Goal: Task Accomplishment & Management: Manage account settings

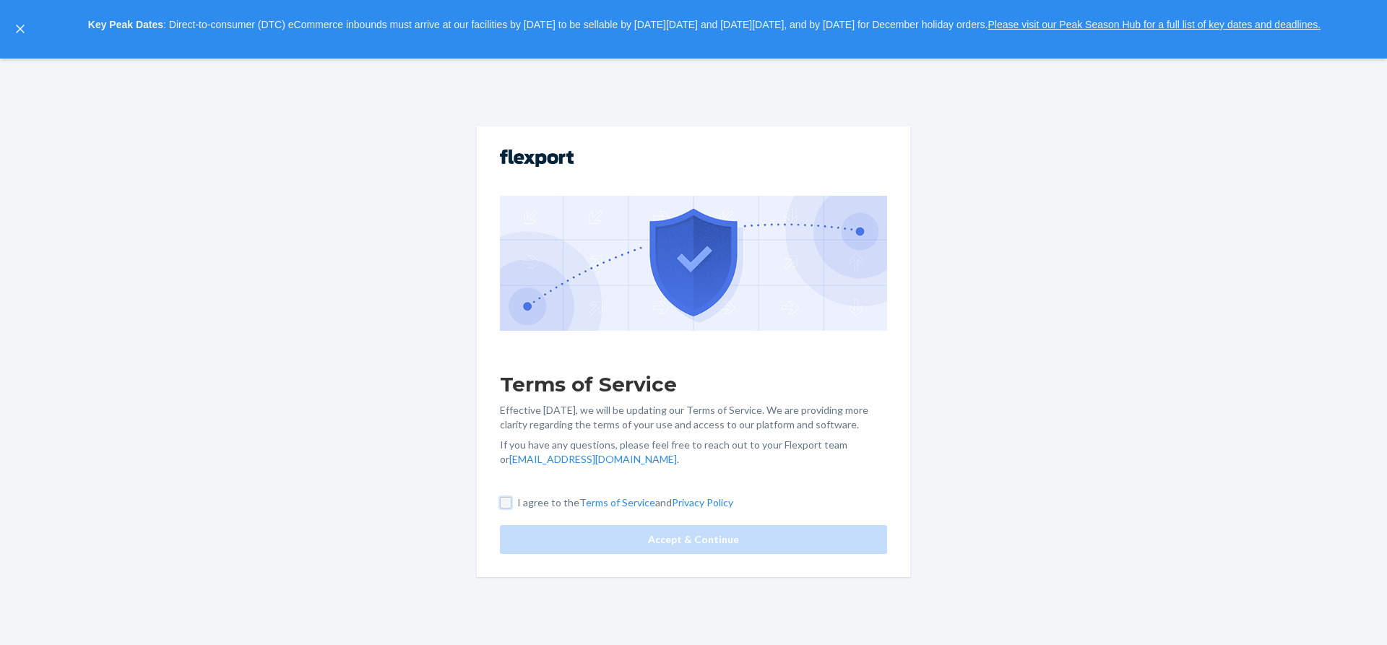
click at [507, 506] on input "I agree to the Terms of Service and Privacy Policy" at bounding box center [506, 503] width 12 height 12
checkbox input "true"
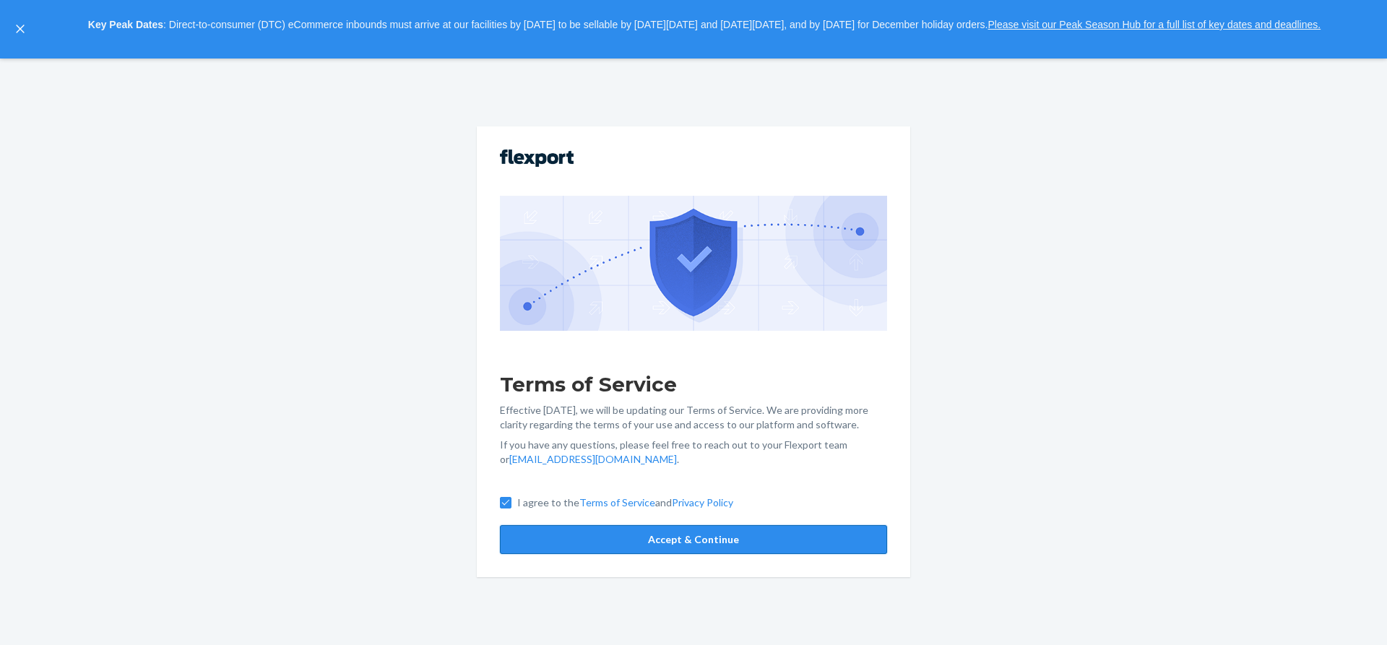
click at [631, 538] on button "Accept & Continue" at bounding box center [693, 539] width 387 height 29
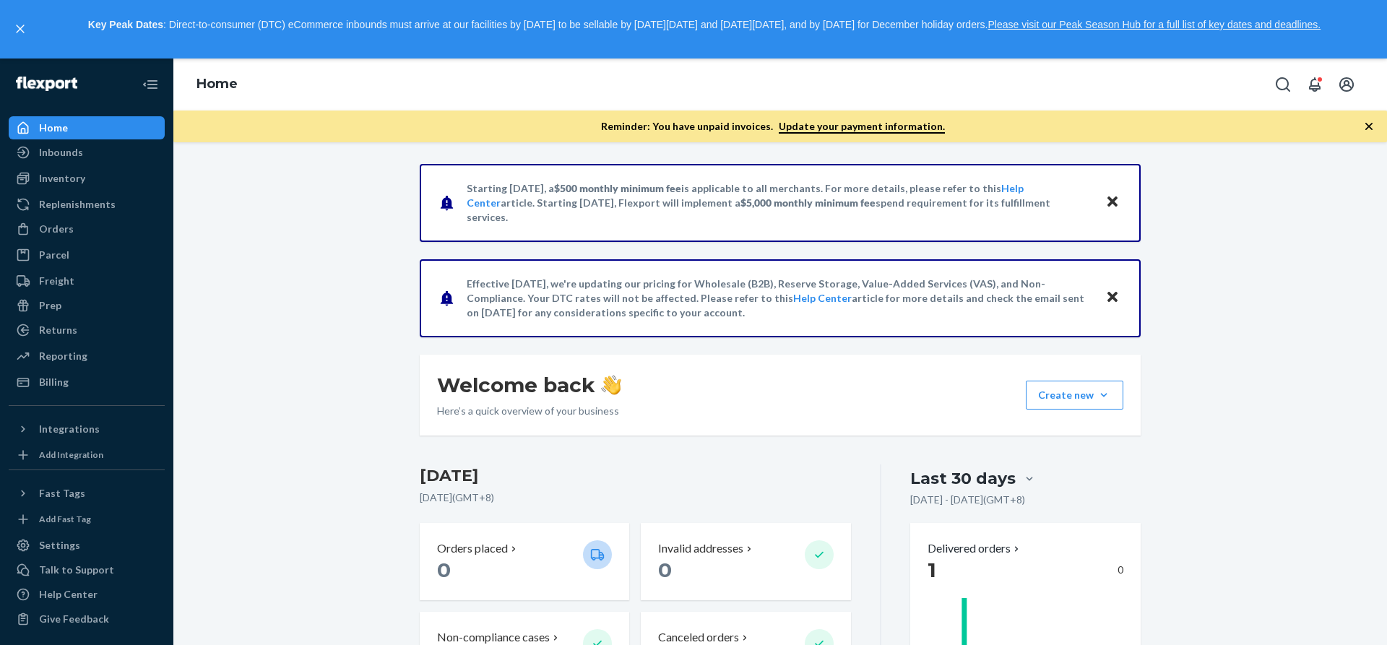
drag, startPoint x: 87, startPoint y: 91, endPoint x: 44, endPoint y: 92, distance: 42.6
click at [44, 92] on div at bounding box center [87, 84] width 156 height 52
click at [1348, 82] on icon "Open account menu" at bounding box center [1346, 84] width 14 height 14
click at [1148, 68] on div "Home" at bounding box center [779, 84] width 1213 height 52
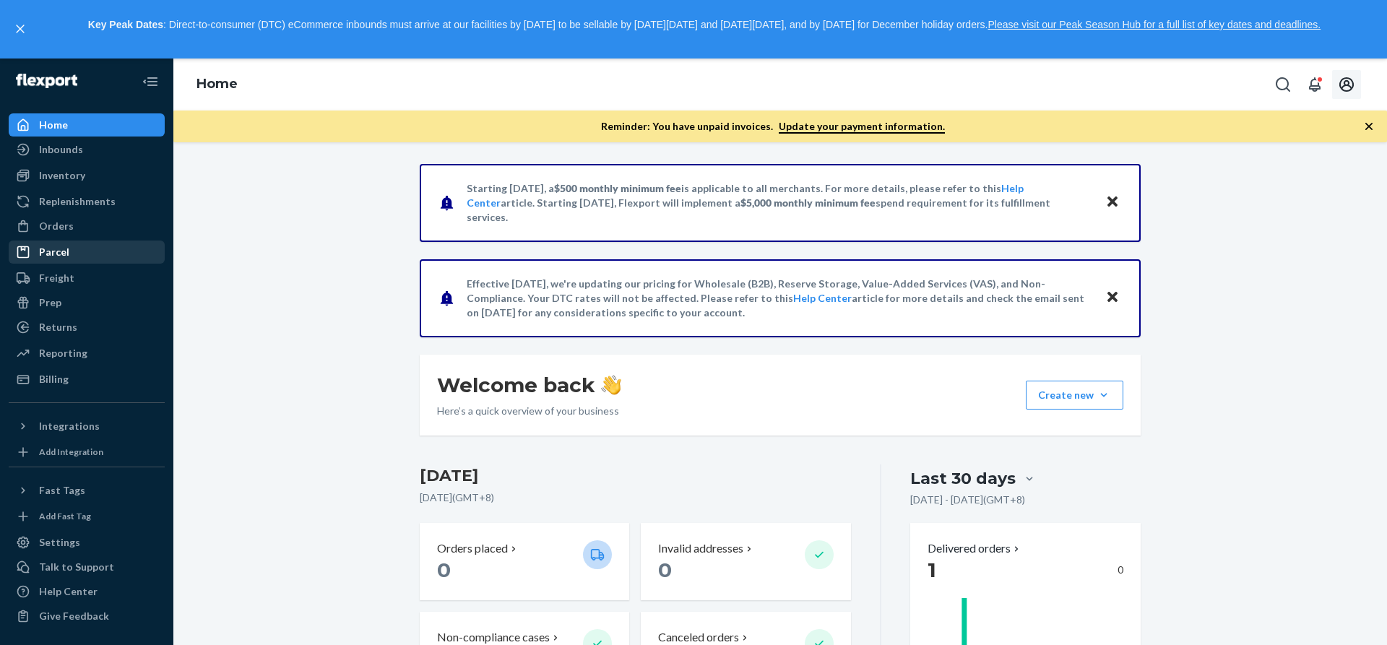
click at [58, 256] on div "Parcel" at bounding box center [54, 252] width 30 height 14
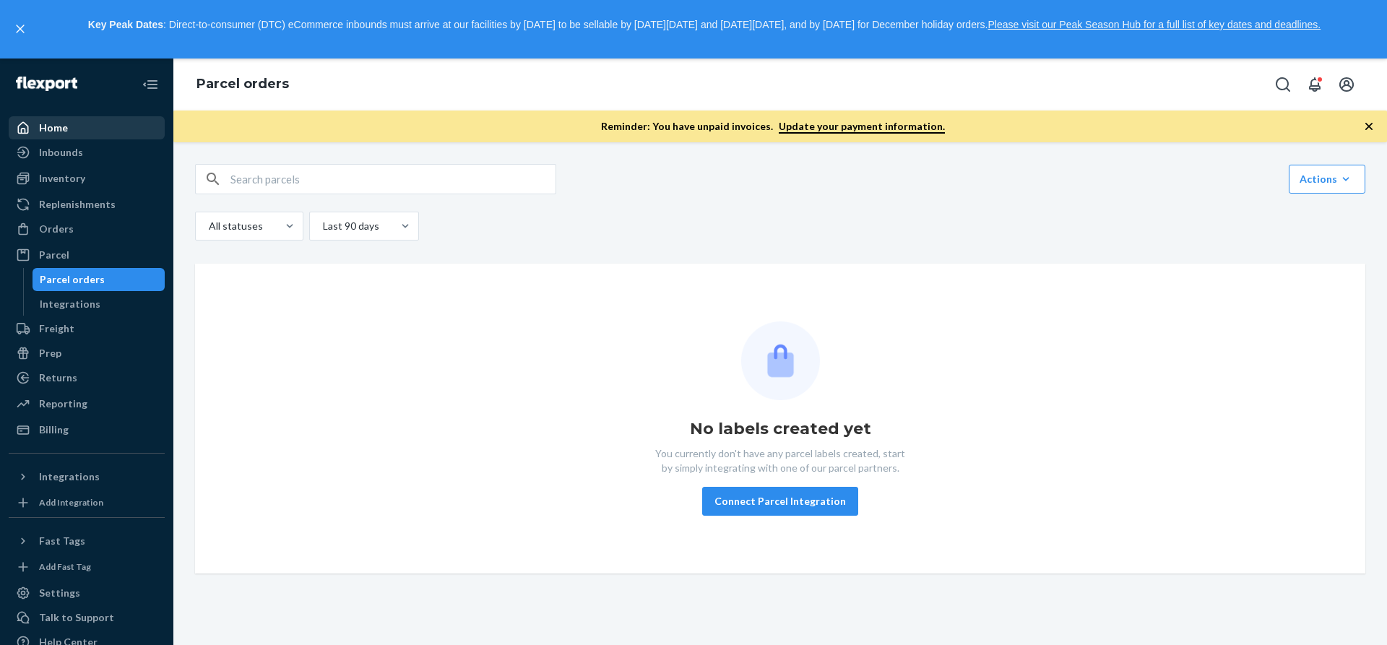
click at [72, 131] on div "Home" at bounding box center [86, 128] width 153 height 20
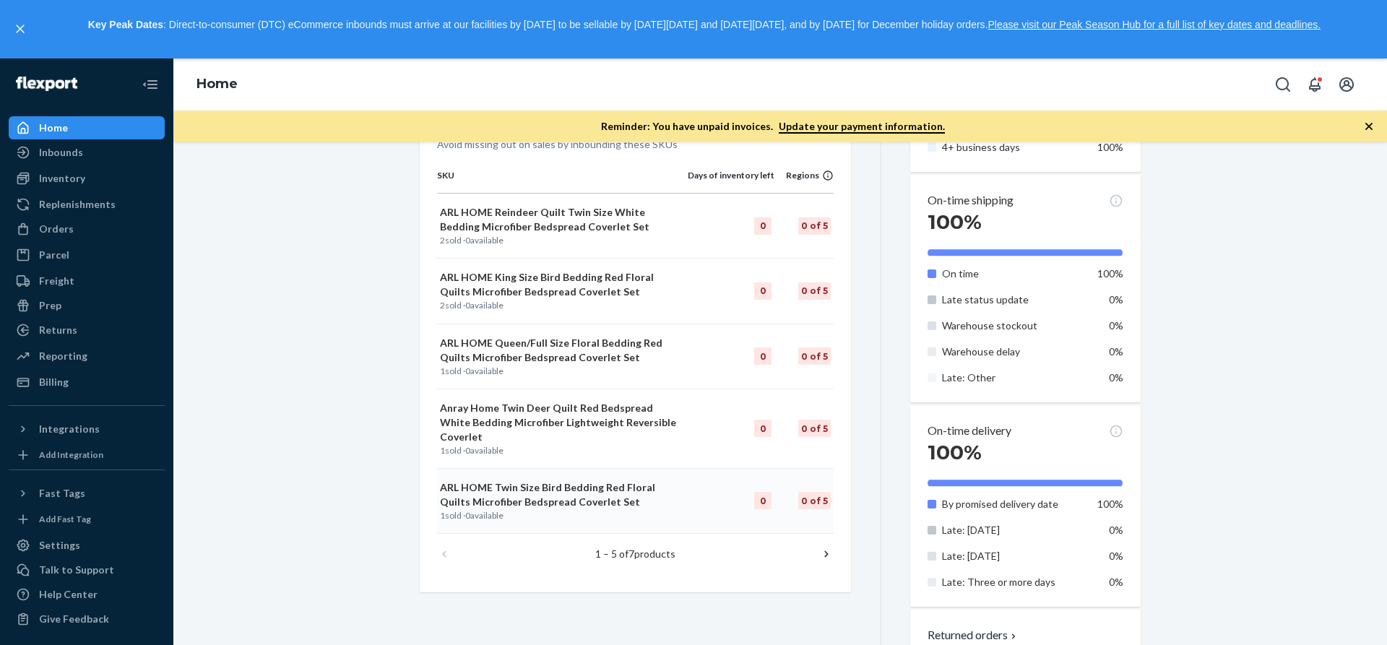
scroll to position [813, 0]
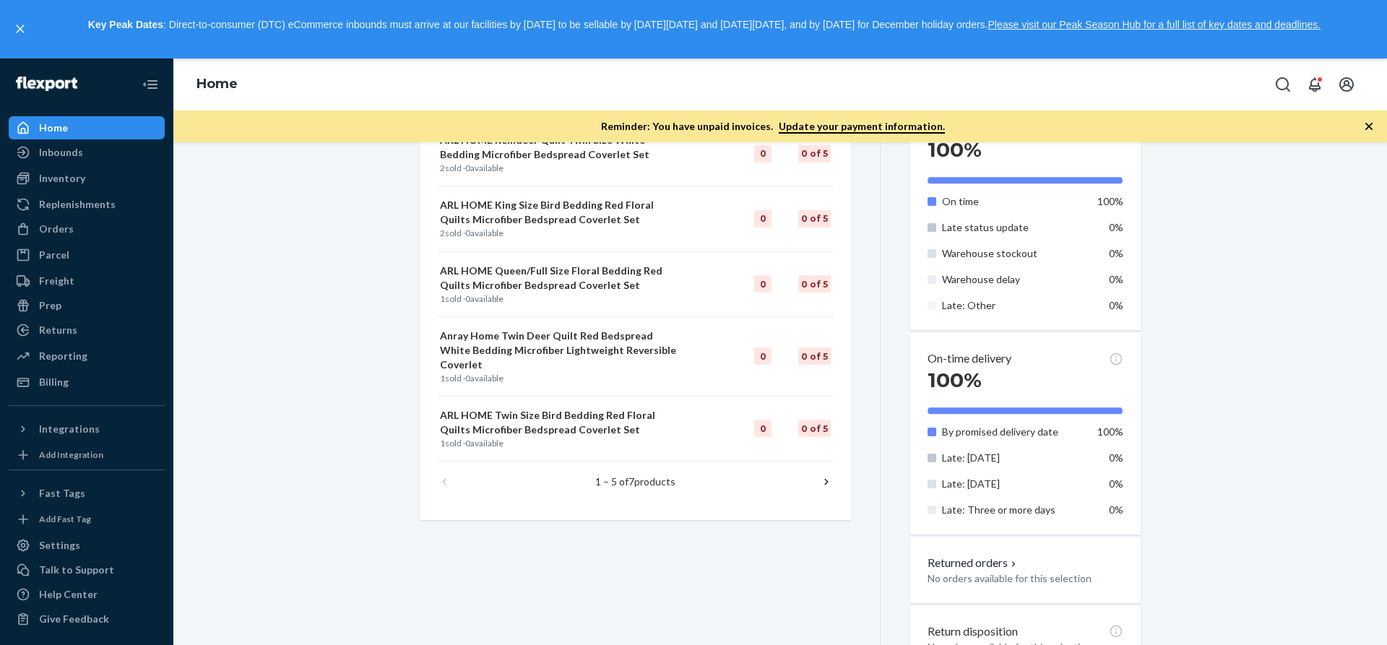
click at [822, 474] on icon at bounding box center [826, 481] width 14 height 14
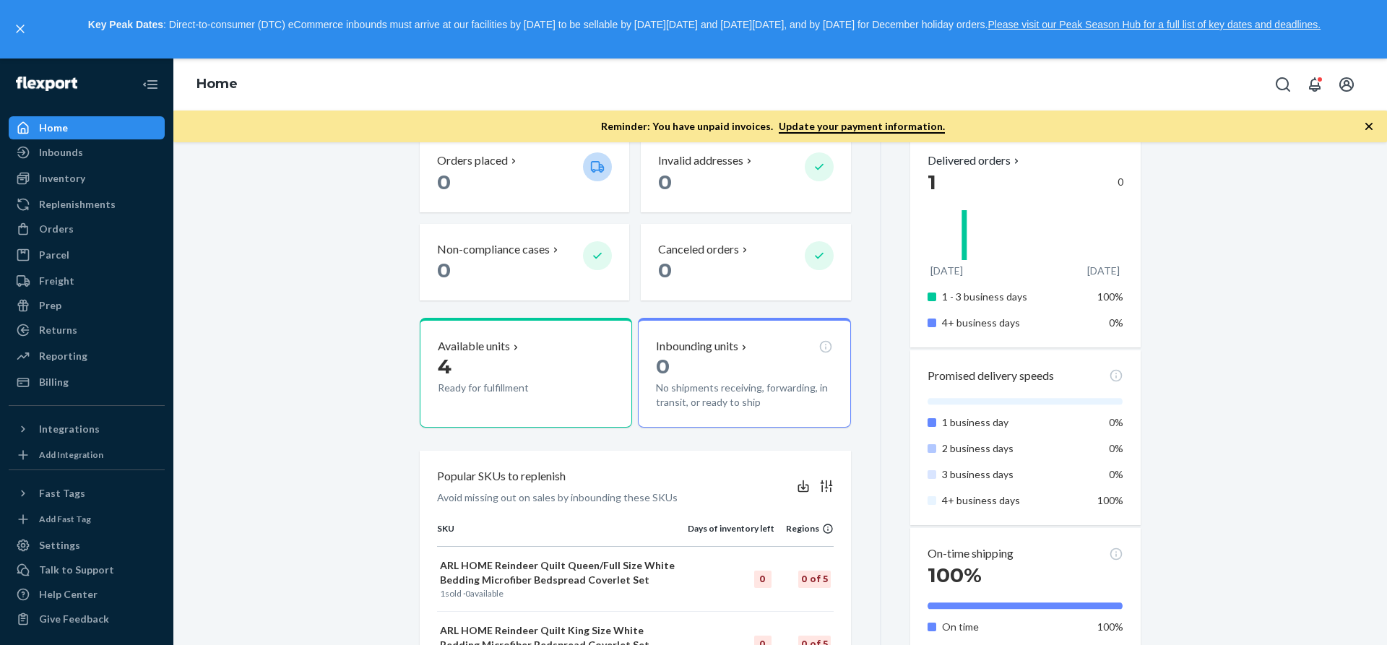
scroll to position [291, 0]
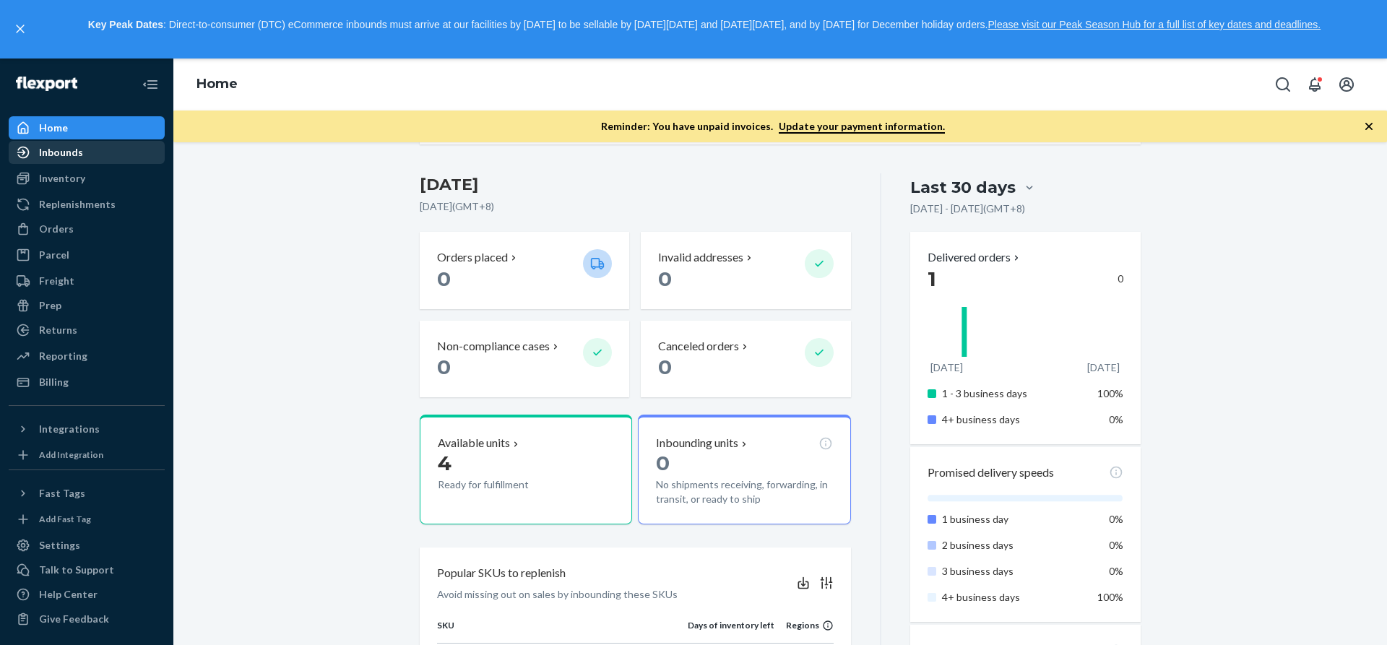
click at [91, 158] on div "Inbounds" at bounding box center [86, 152] width 153 height 20
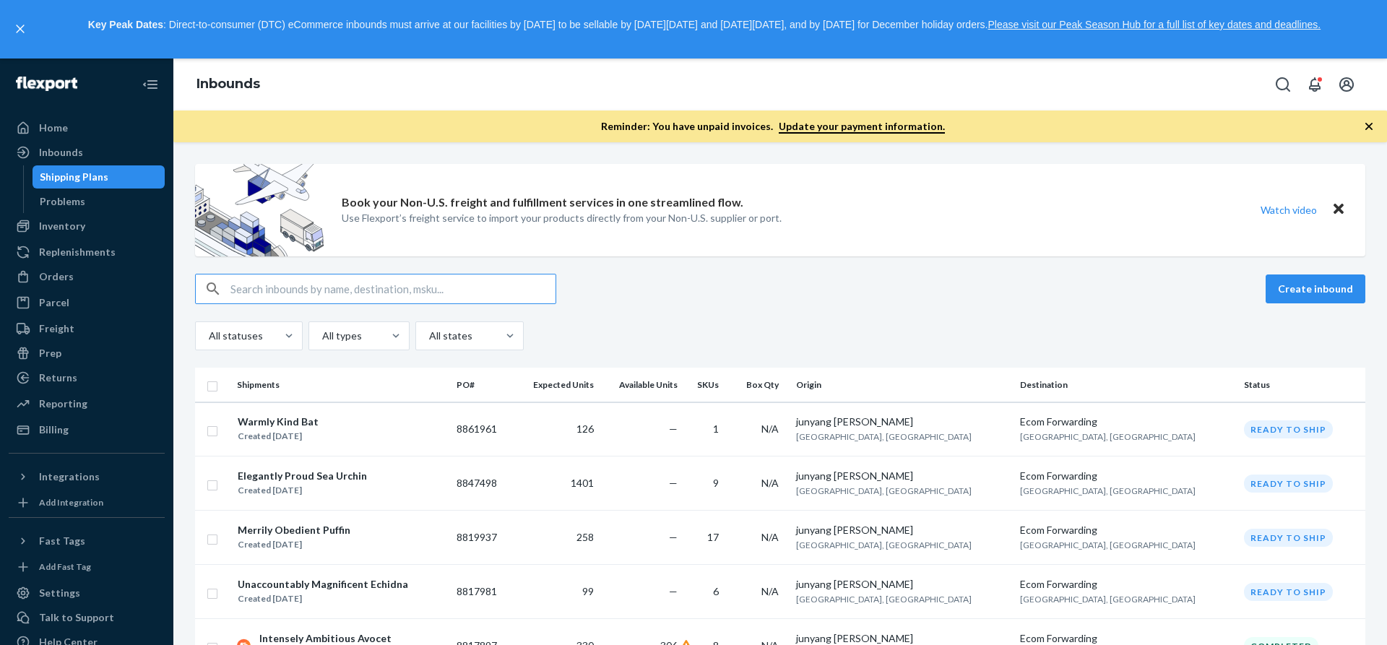
scroll to position [144, 0]
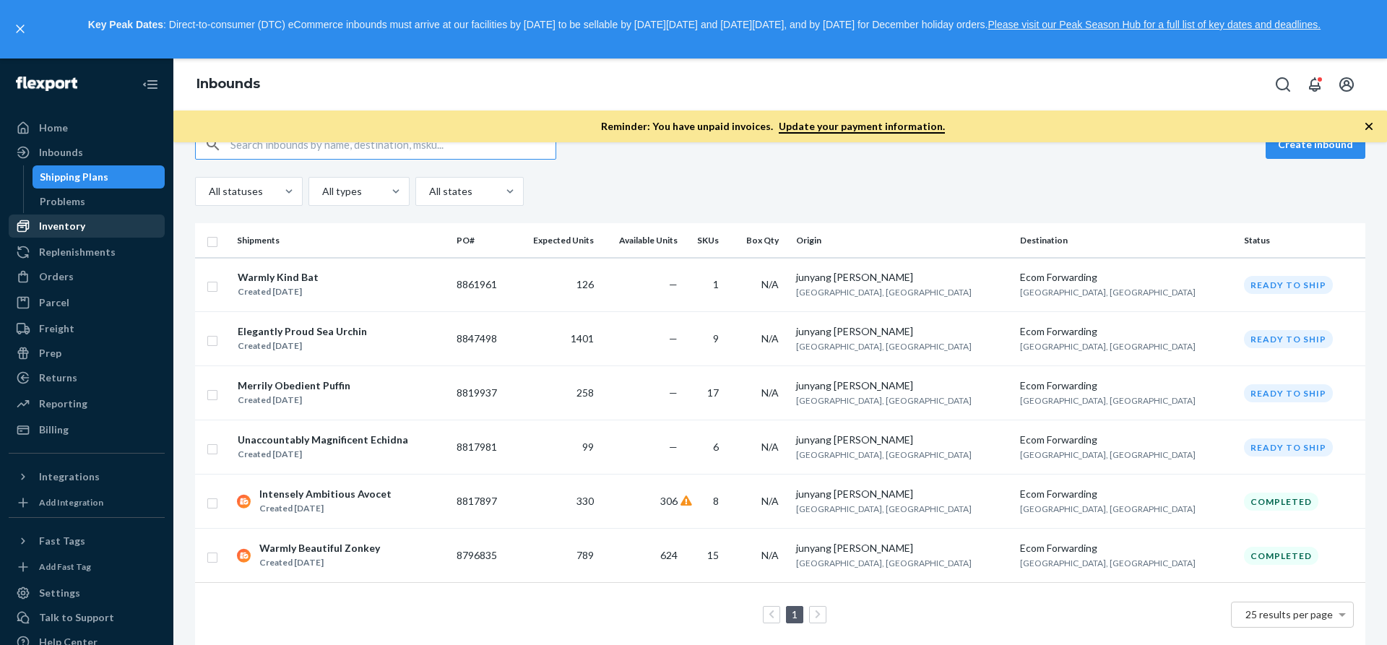
click at [91, 231] on div "Inventory" at bounding box center [86, 226] width 153 height 20
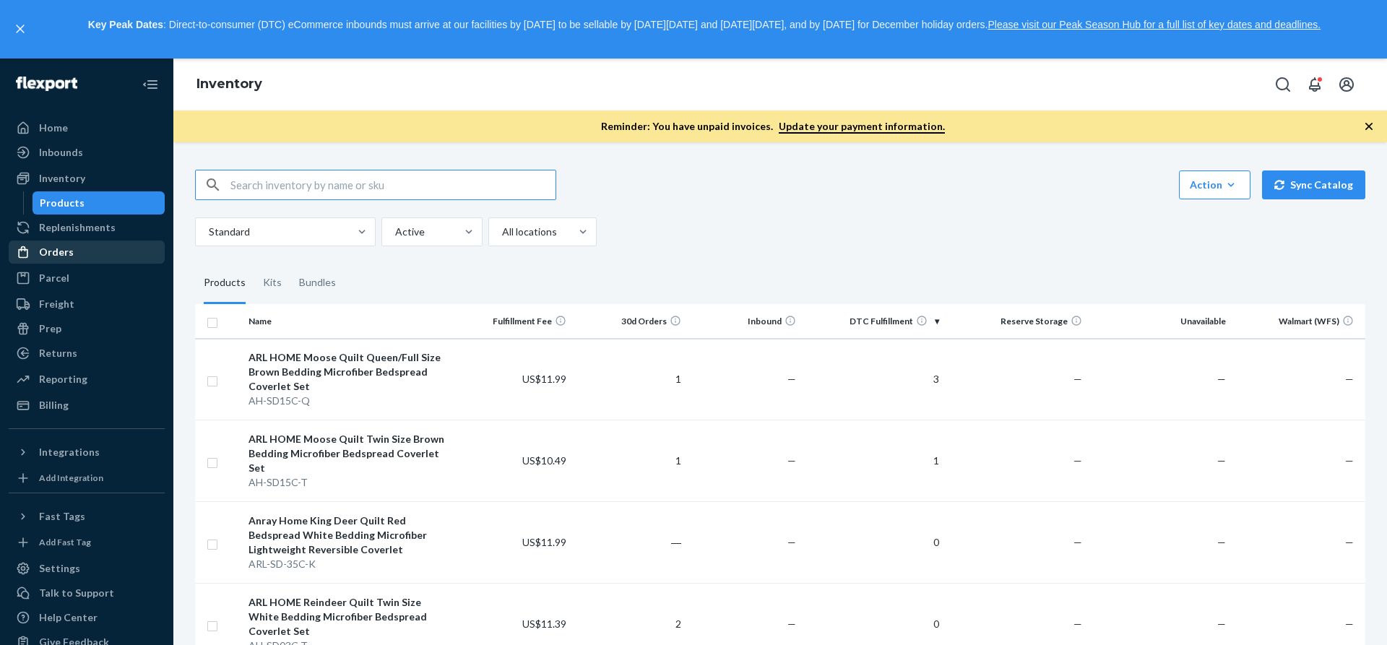
click at [87, 256] on div "Orders" at bounding box center [86, 252] width 153 height 20
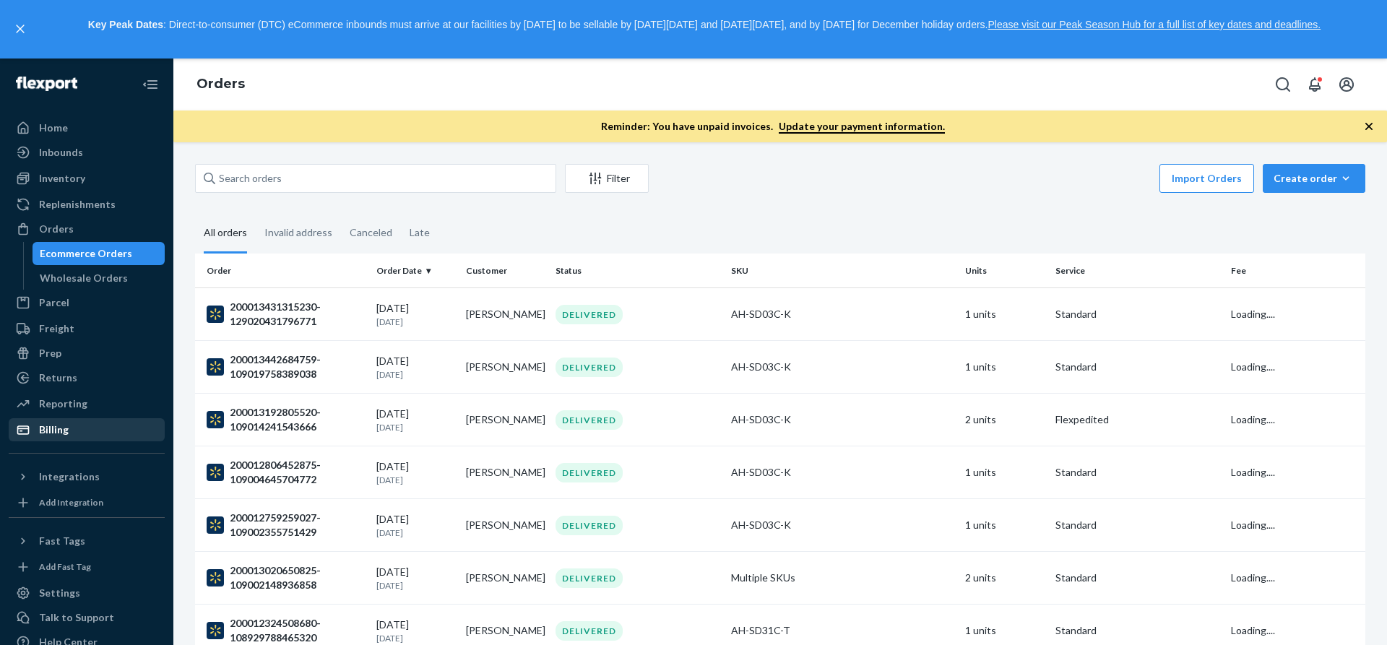
click at [80, 431] on div "Billing" at bounding box center [86, 430] width 153 height 20
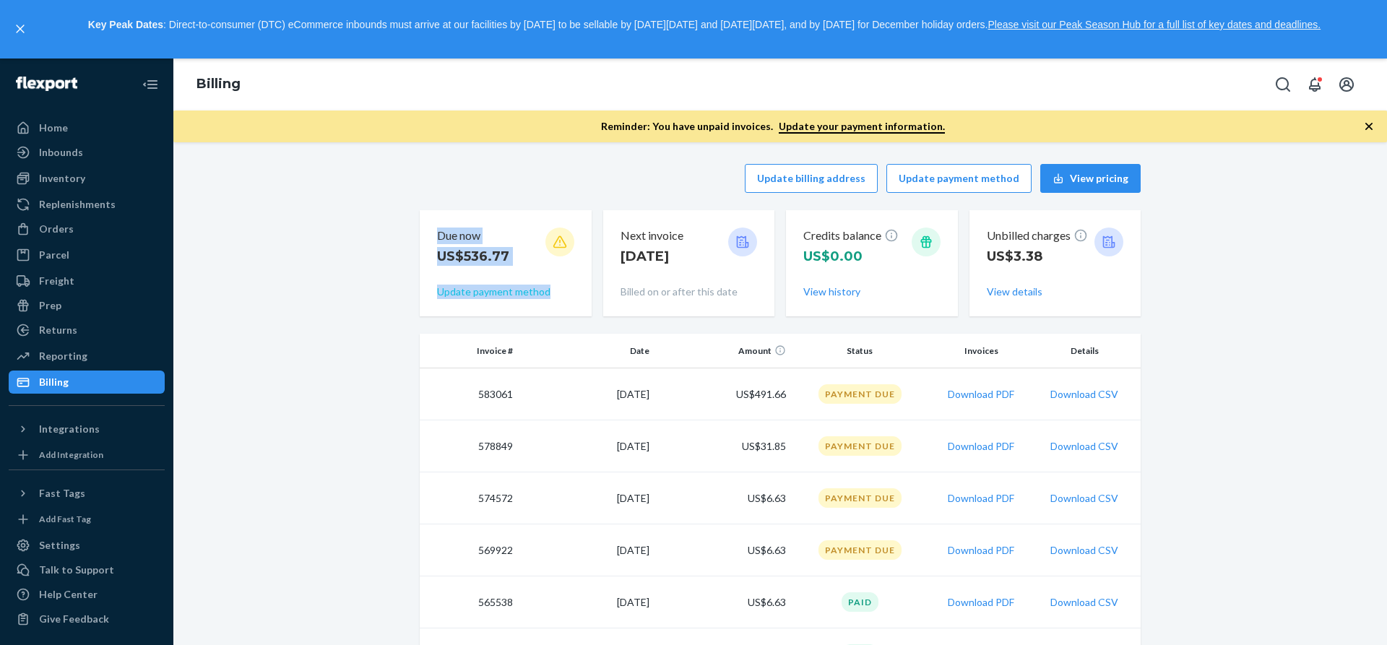
drag, startPoint x: 427, startPoint y: 235, endPoint x: 539, endPoint y: 289, distance: 124.4
click at [539, 289] on div "Due now US$536.77 Update payment method" at bounding box center [506, 263] width 172 height 106
copy div "Due now US$536.77 Update payment method"
click at [105, 181] on div "Inventory" at bounding box center [86, 178] width 153 height 20
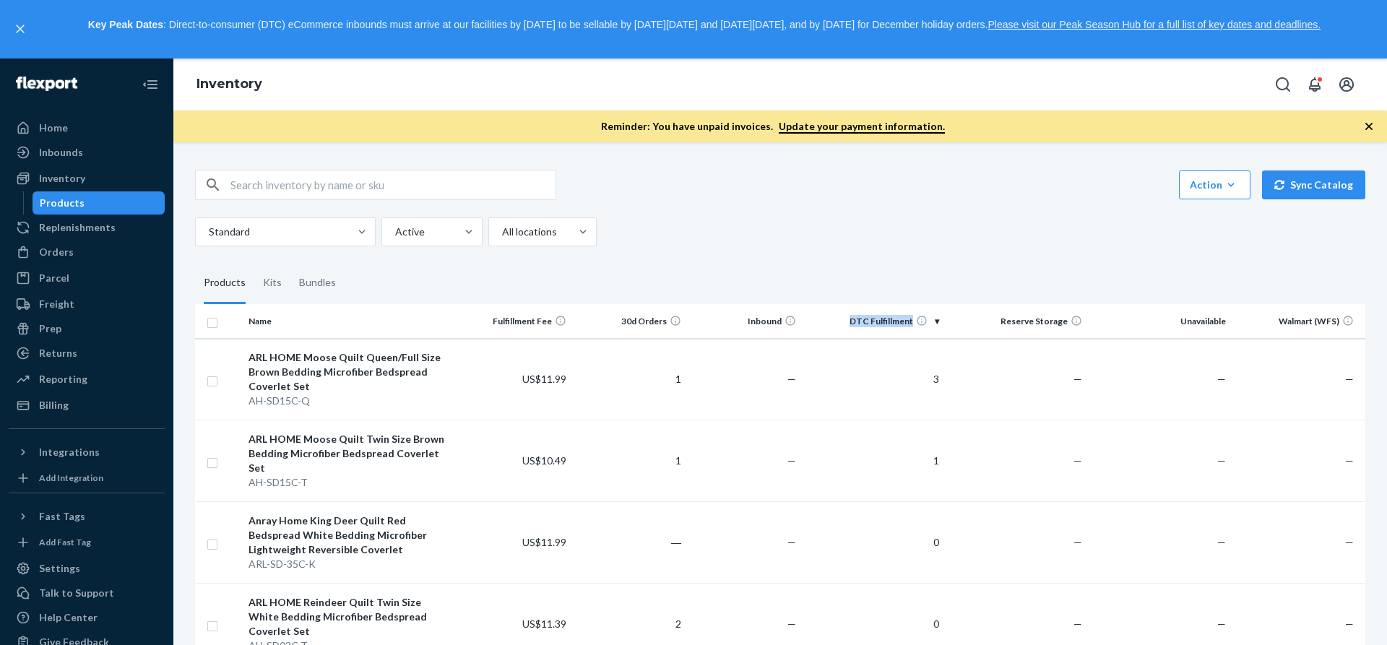
drag, startPoint x: 838, startPoint y: 320, endPoint x: 909, endPoint y: 327, distance: 70.4
click at [909, 327] on th "DTC Fulfillment" at bounding box center [873, 321] width 143 height 35
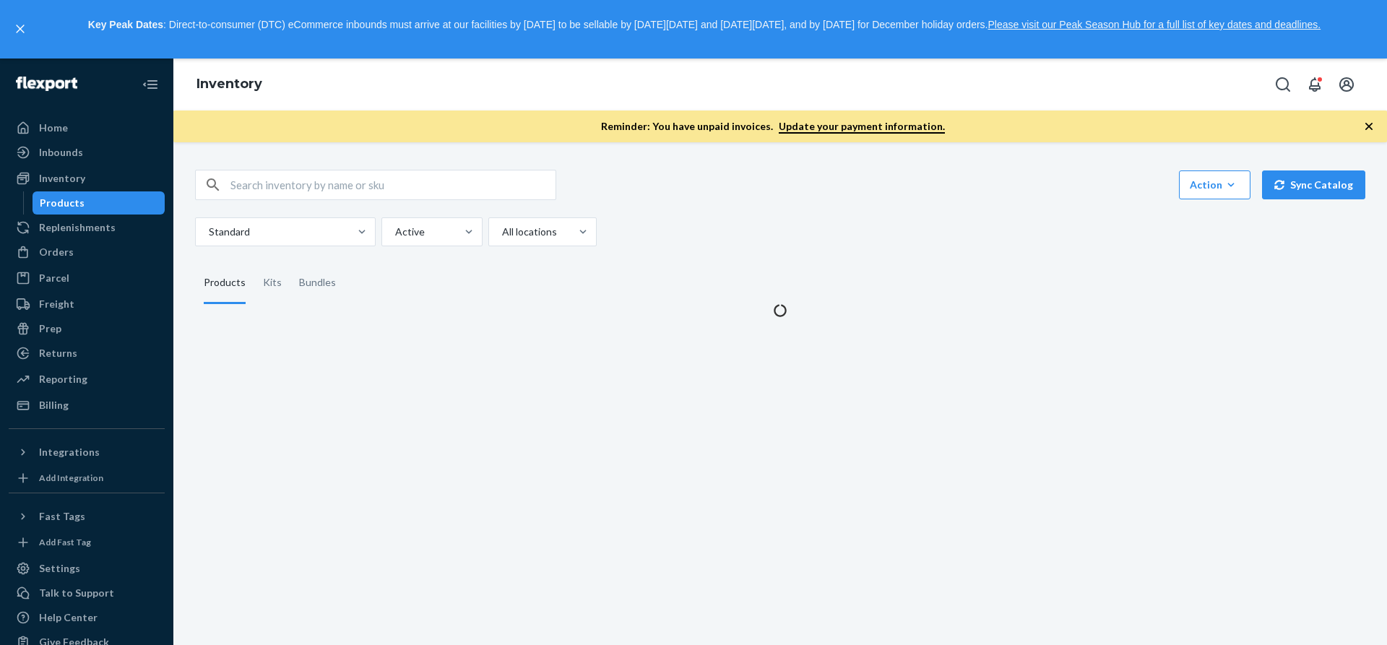
copy th "DTC Fulfillment"
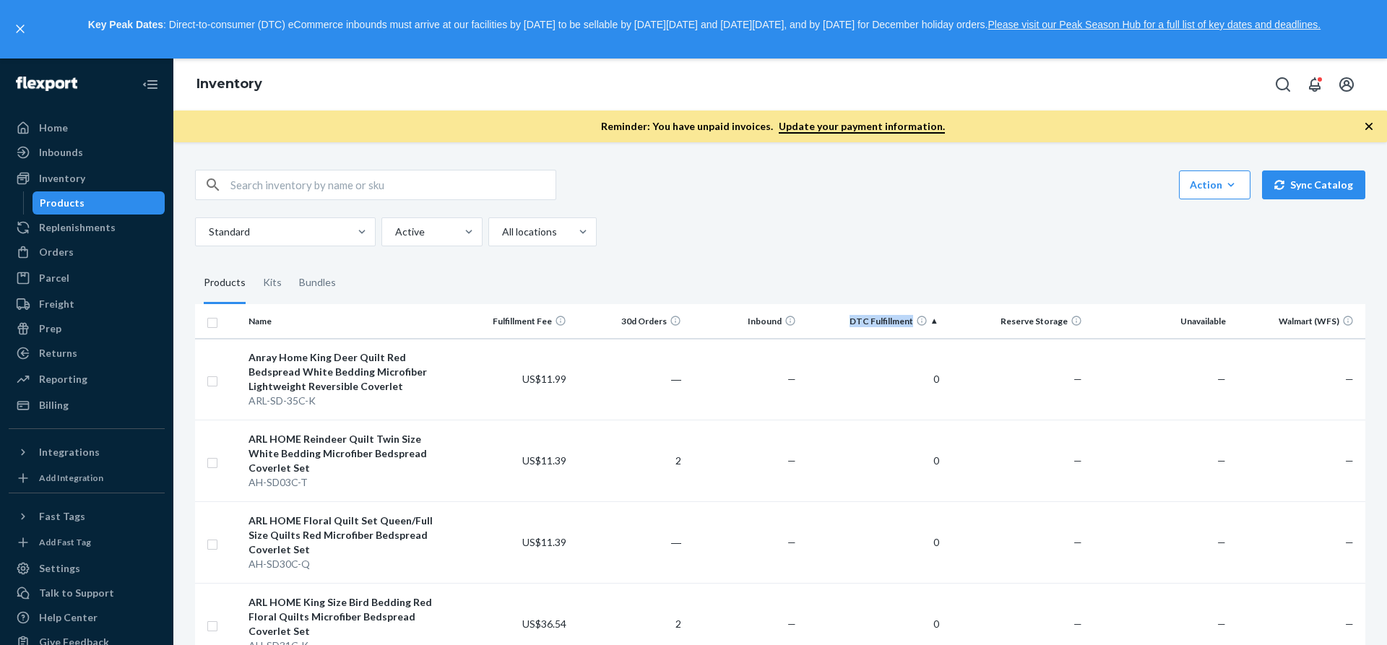
drag, startPoint x: 839, startPoint y: 321, endPoint x: 906, endPoint y: 324, distance: 66.5
click at [906, 324] on th "DTC Fulfillment" at bounding box center [873, 321] width 143 height 35
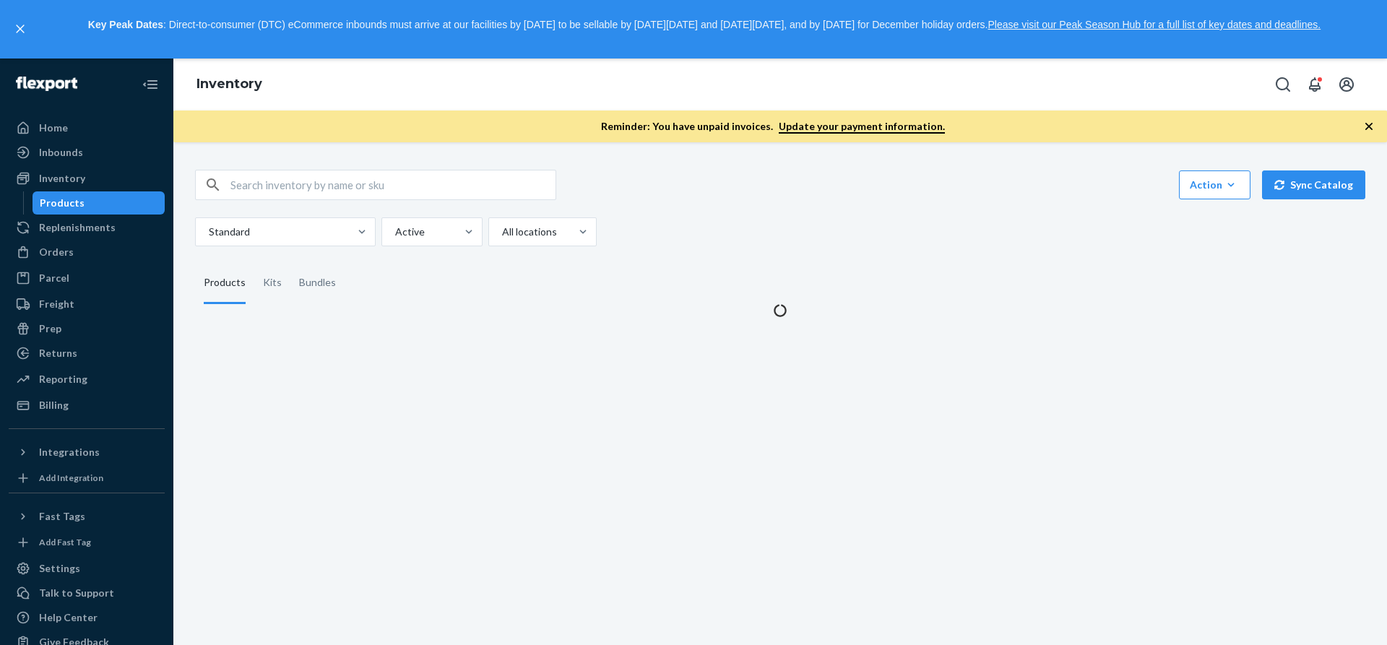
copy th "DTC Fulfillment"
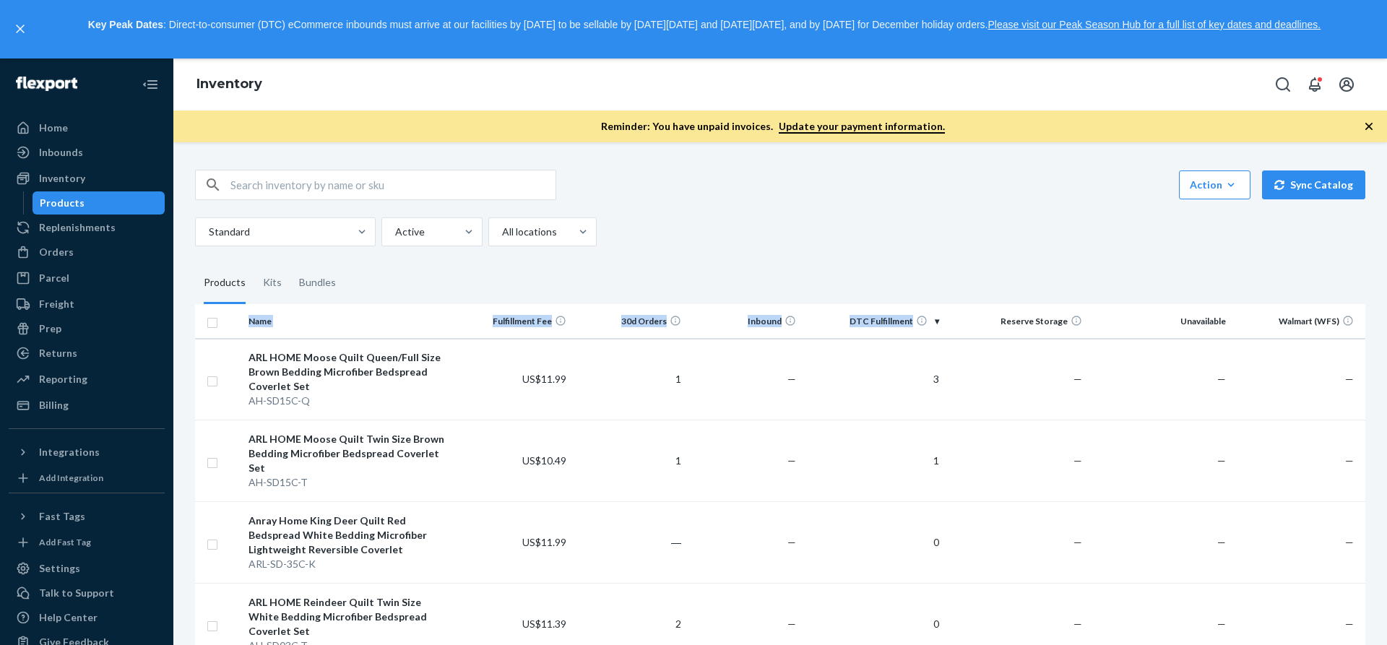
drag, startPoint x: 828, startPoint y: 289, endPoint x: 906, endPoint y: 324, distance: 85.6
copy div "Name Fulfillment Fee 30d Orders Inbound DTC Fulfillment"
click at [998, 233] on div "Standard Active All locations" at bounding box center [774, 231] width 1159 height 29
drag, startPoint x: 842, startPoint y: 322, endPoint x: 906, endPoint y: 327, distance: 64.5
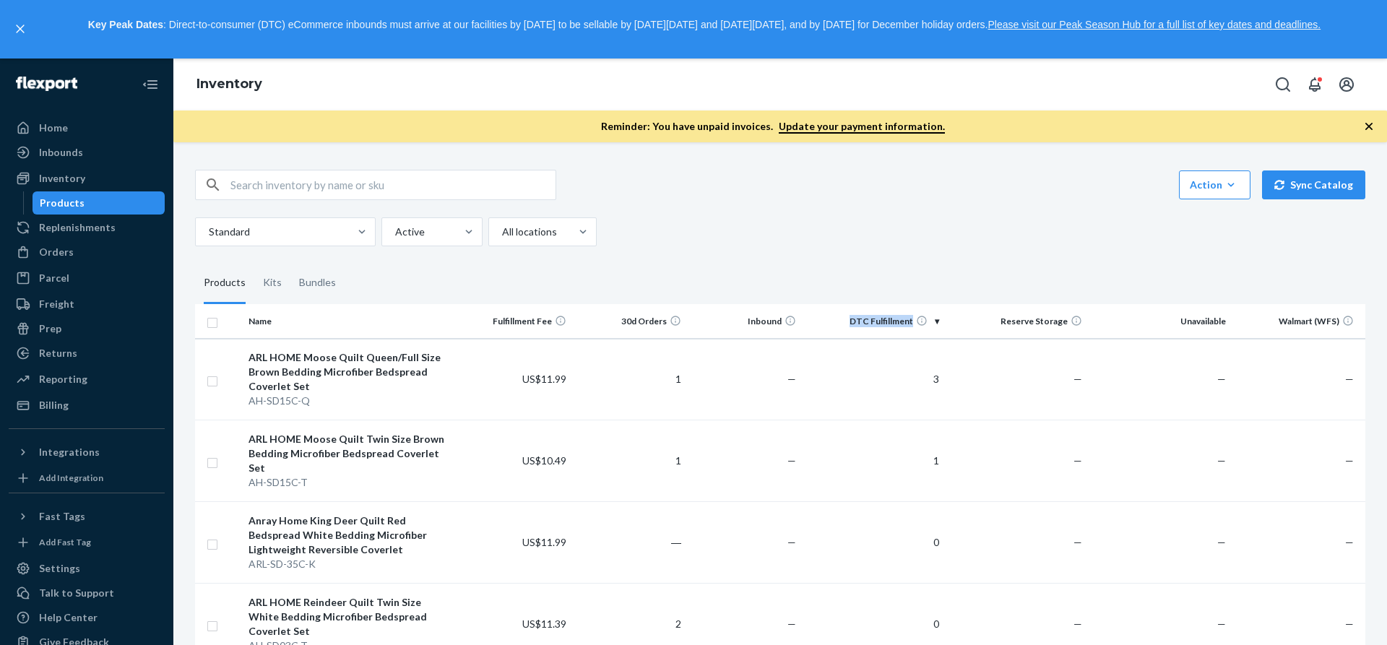
click at [906, 327] on th "DTC Fulfillment" at bounding box center [873, 321] width 143 height 35
click at [274, 287] on div "Kits" at bounding box center [272, 284] width 19 height 40
click at [254, 264] on input "Kits" at bounding box center [254, 264] width 0 height 0
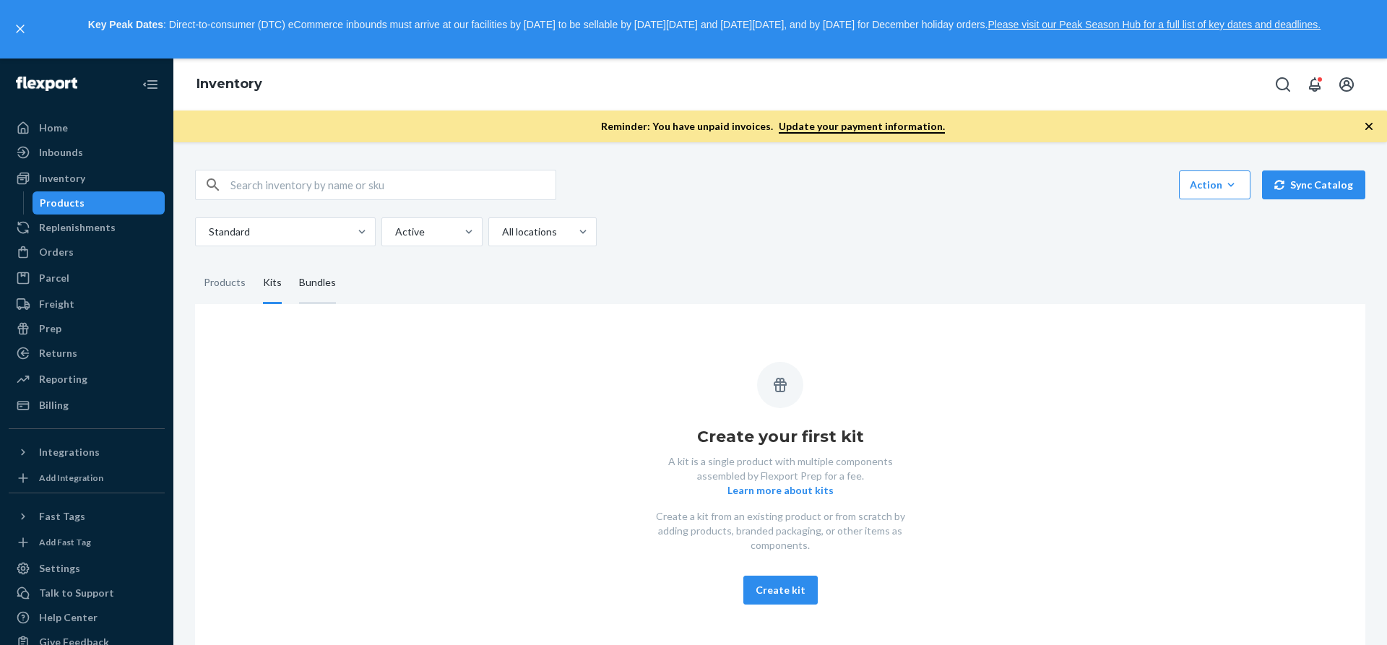
click at [324, 279] on div "Bundles" at bounding box center [317, 284] width 37 height 40
click at [290, 264] on input "Bundles" at bounding box center [290, 264] width 0 height 0
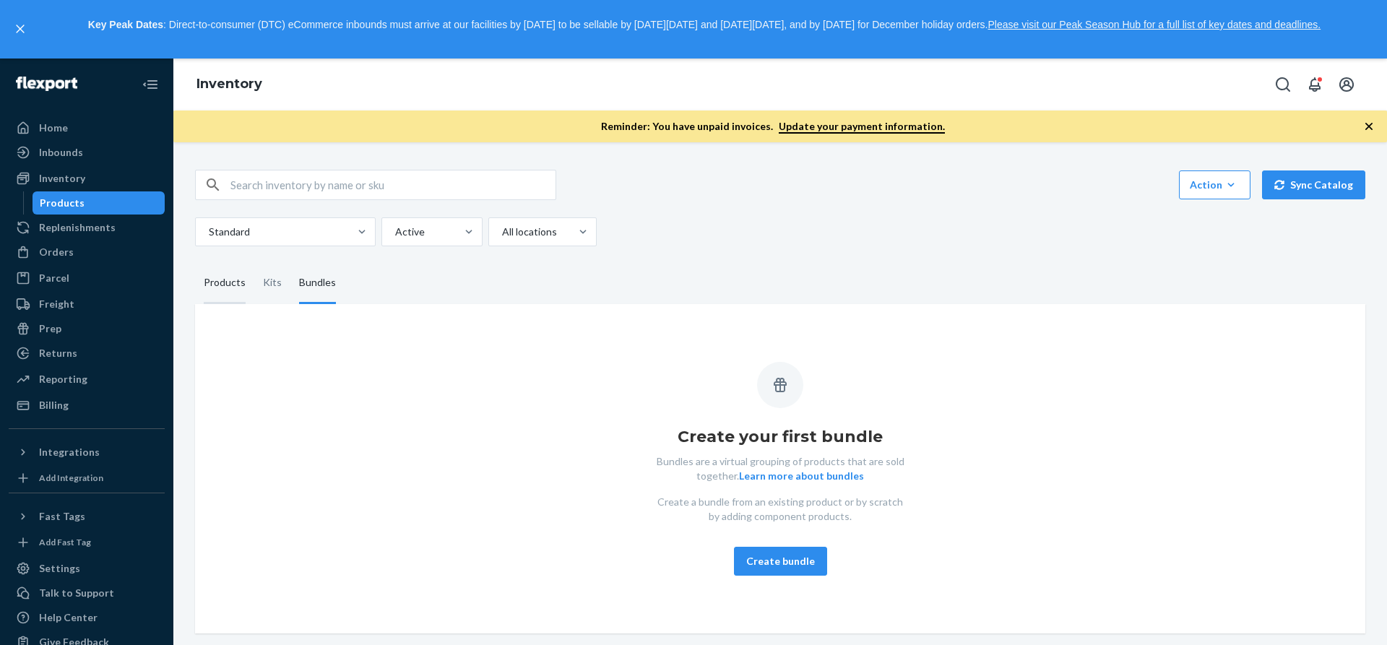
click at [230, 282] on div "Products" at bounding box center [225, 284] width 42 height 40
click at [195, 264] on input "Products" at bounding box center [195, 264] width 0 height 0
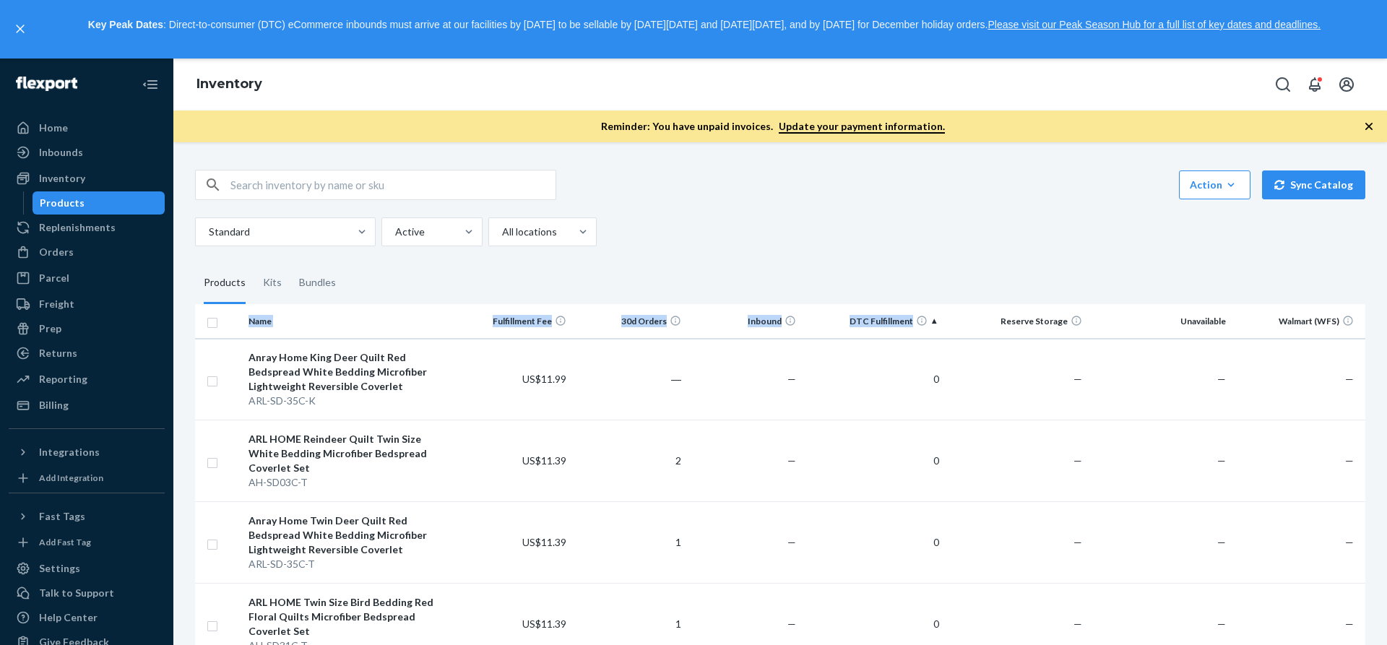
drag, startPoint x: 703, startPoint y: 267, endPoint x: 927, endPoint y: 331, distance: 233.6
click at [905, 338] on div at bounding box center [905, 338] width 0 height 0
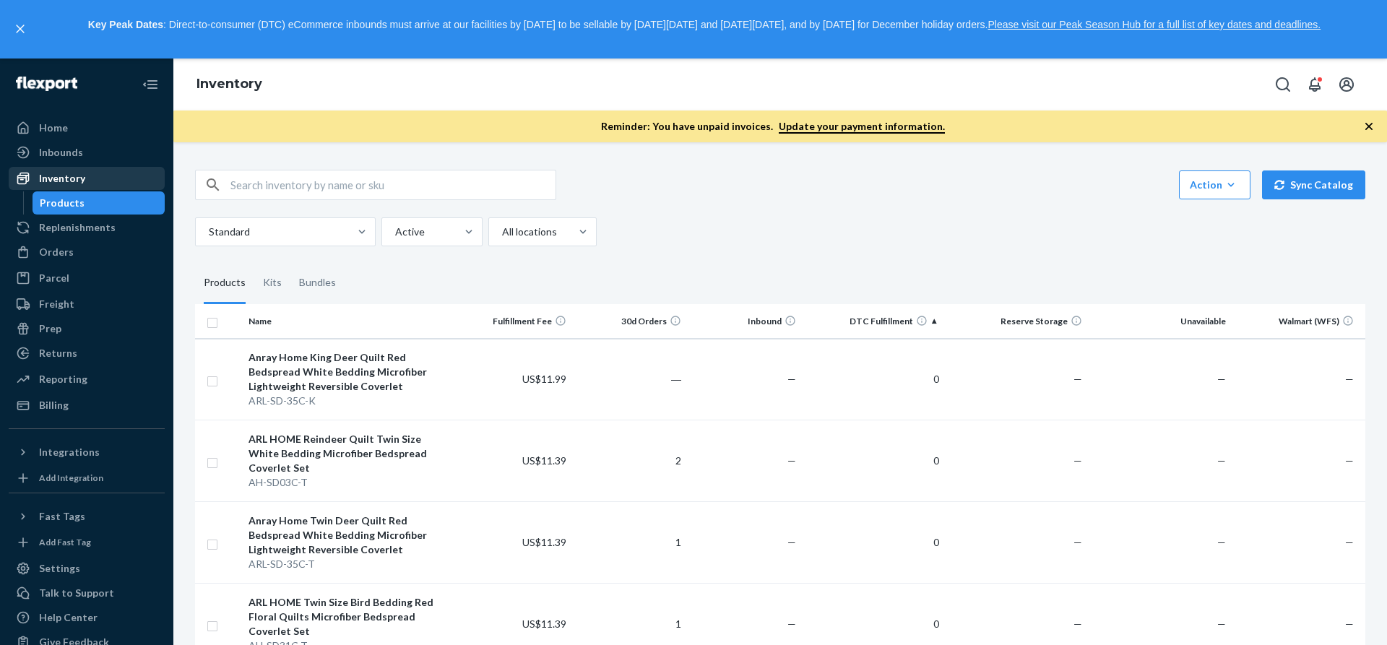
click at [81, 174] on div "Inventory" at bounding box center [62, 178] width 46 height 14
click at [147, 88] on icon "Close Navigation" at bounding box center [152, 84] width 10 height 9
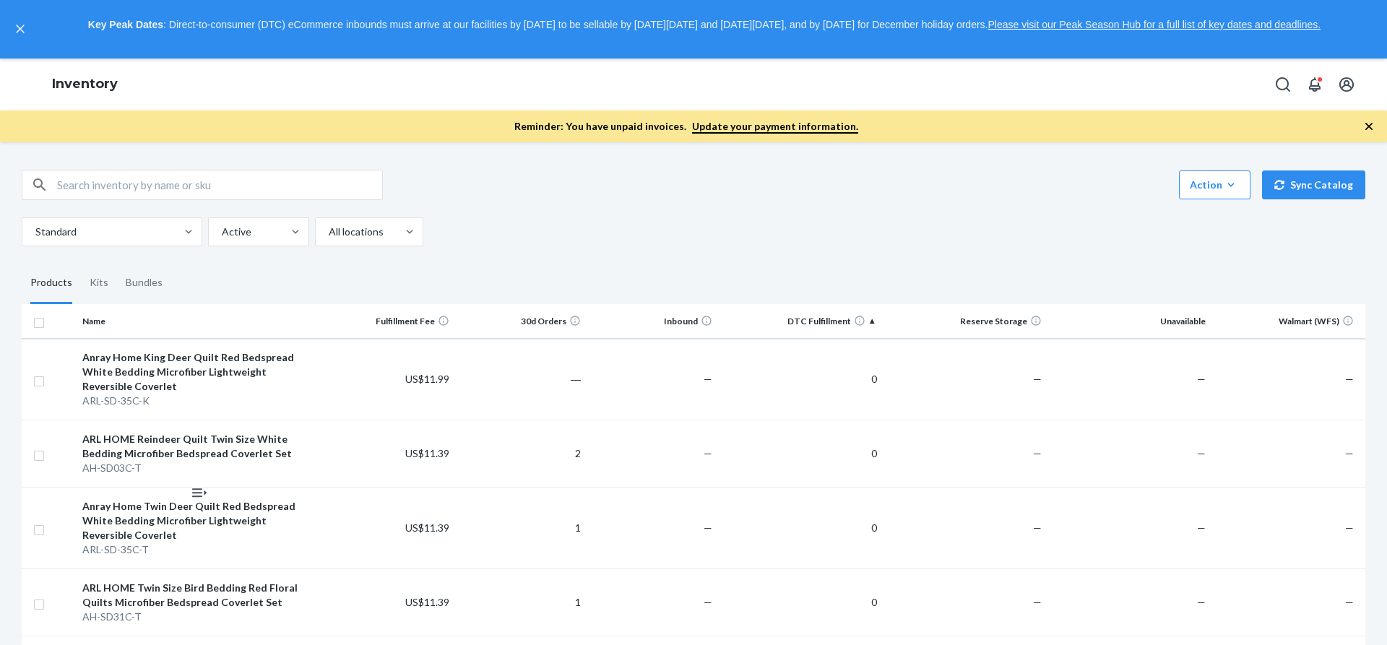
click at [1368, 125] on icon "button" at bounding box center [1368, 126] width 7 height 7
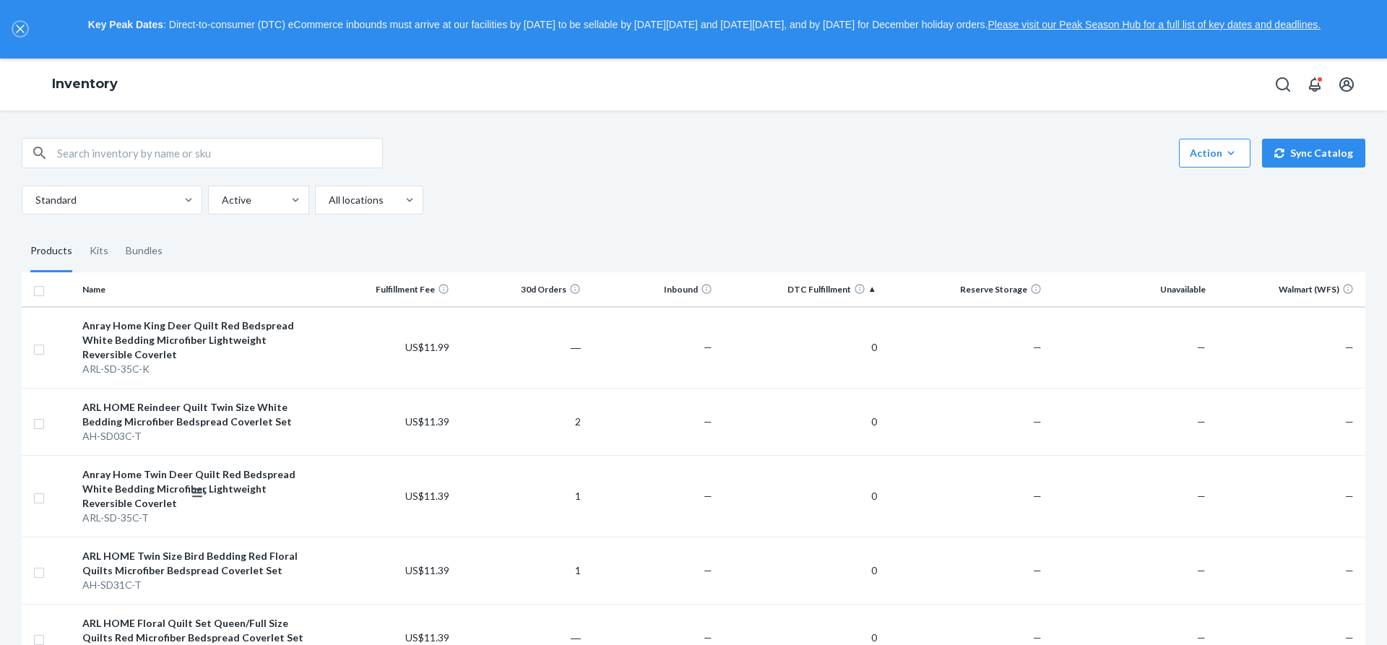
click at [16, 25] on icon "close," at bounding box center [20, 29] width 9 height 9
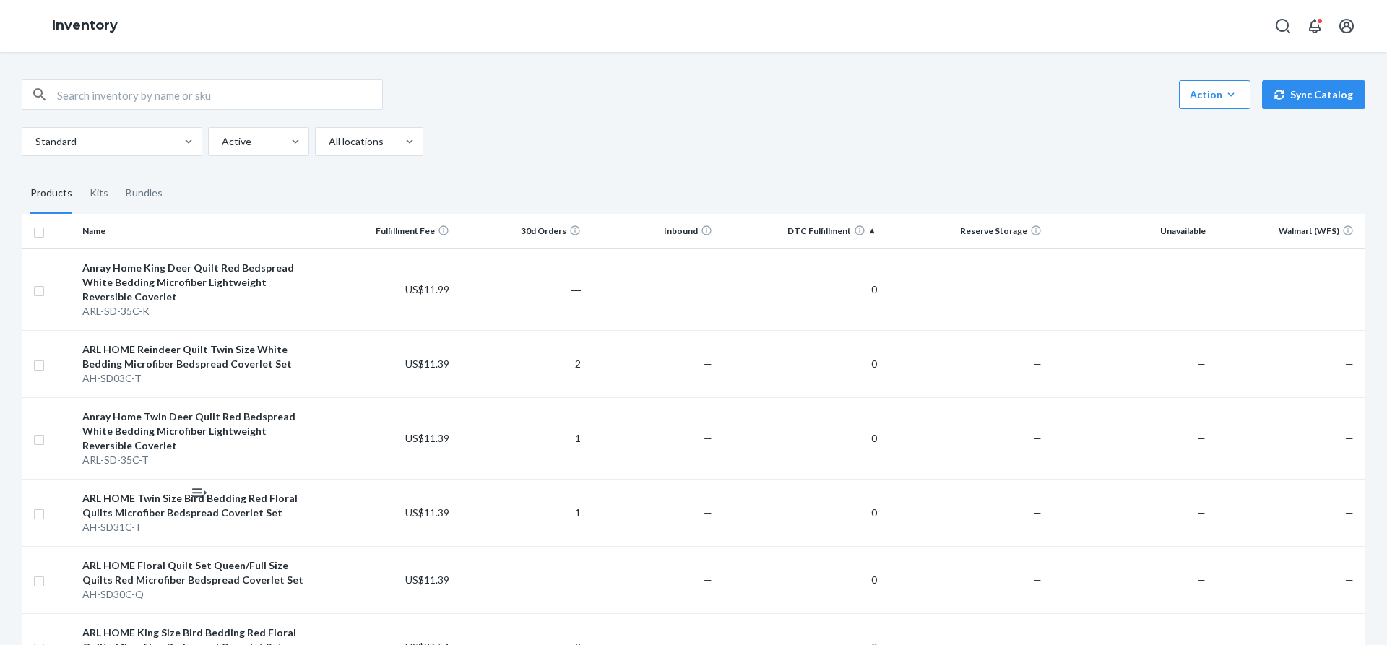
click at [0, 68] on div "Action Create product Create kit or bundle Bulk create products Bulk update pro…" at bounding box center [693, 348] width 1387 height 593
drag, startPoint x: 901, startPoint y: 97, endPoint x: 922, endPoint y: 99, distance: 21.0
click at [903, 97] on div "Action Create product Create kit or bundle Bulk create products Bulk update pro…" at bounding box center [693, 94] width 1343 height 30
click at [1349, 27] on icon "Open account menu" at bounding box center [1346, 26] width 14 height 14
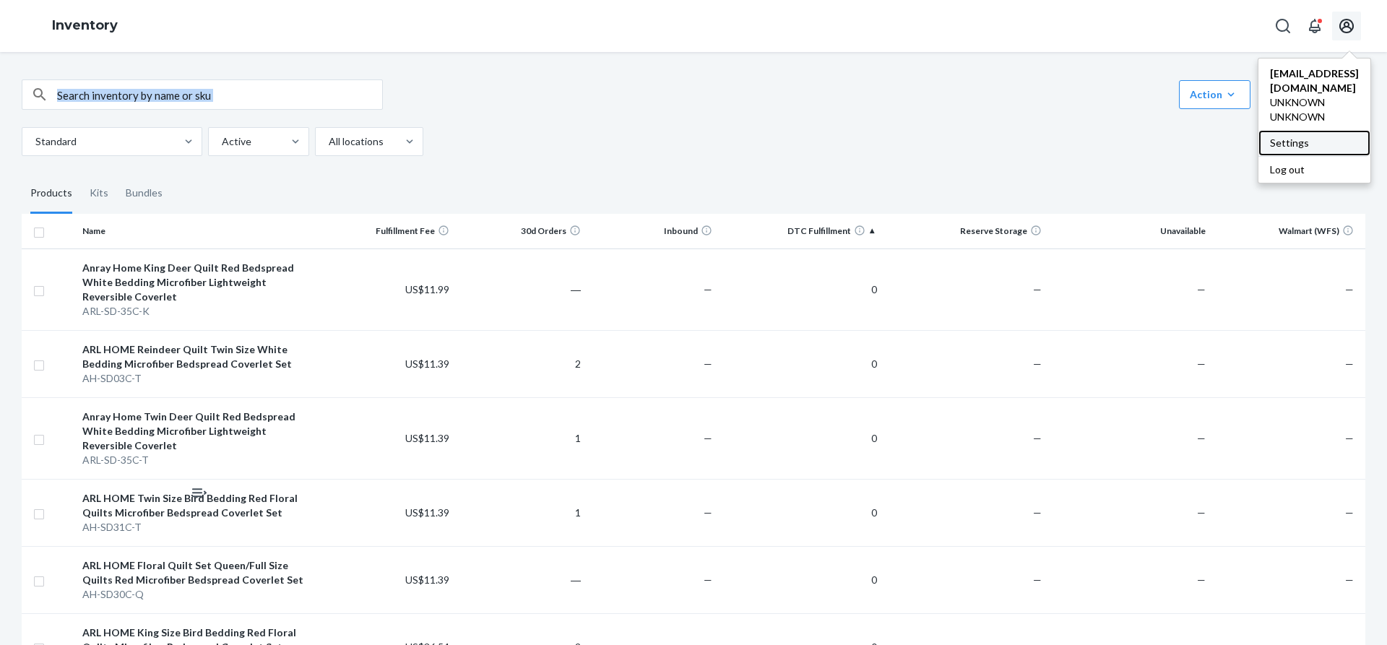
click at [1322, 134] on div "Settings" at bounding box center [1314, 143] width 112 height 26
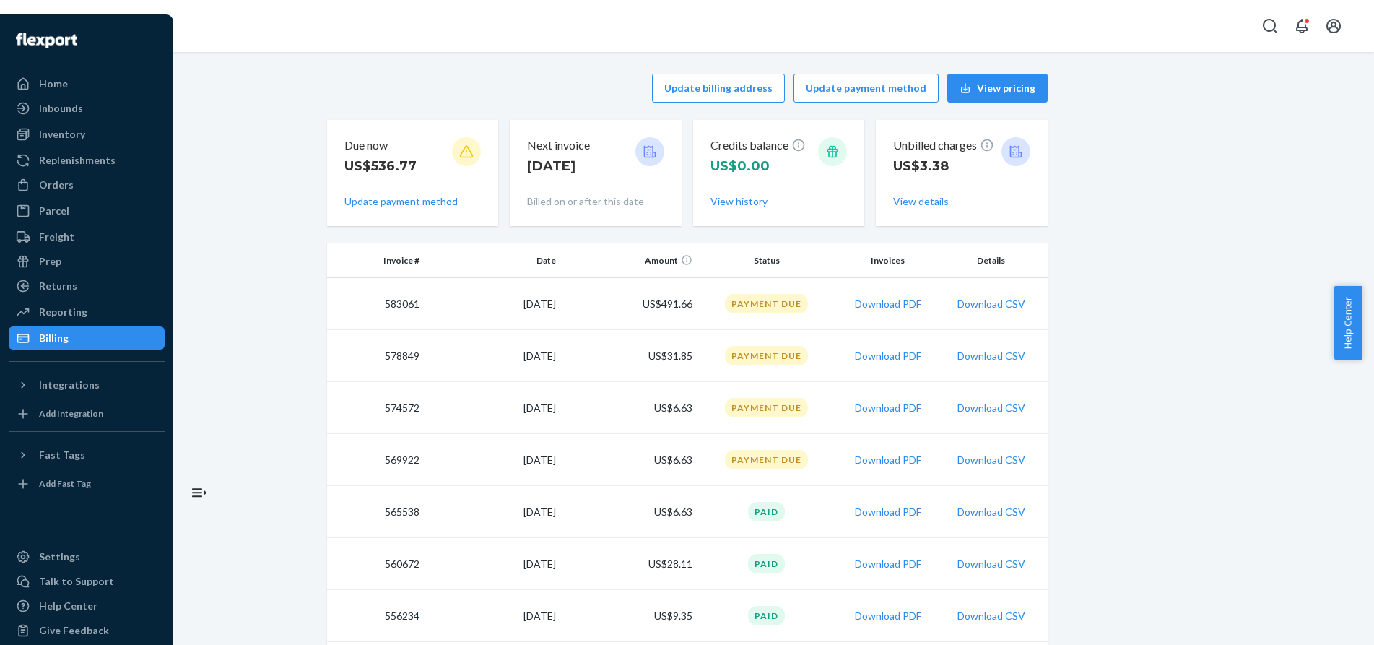
click at [198, 493] on icon "Open Navigation" at bounding box center [197, 492] width 10 height 9
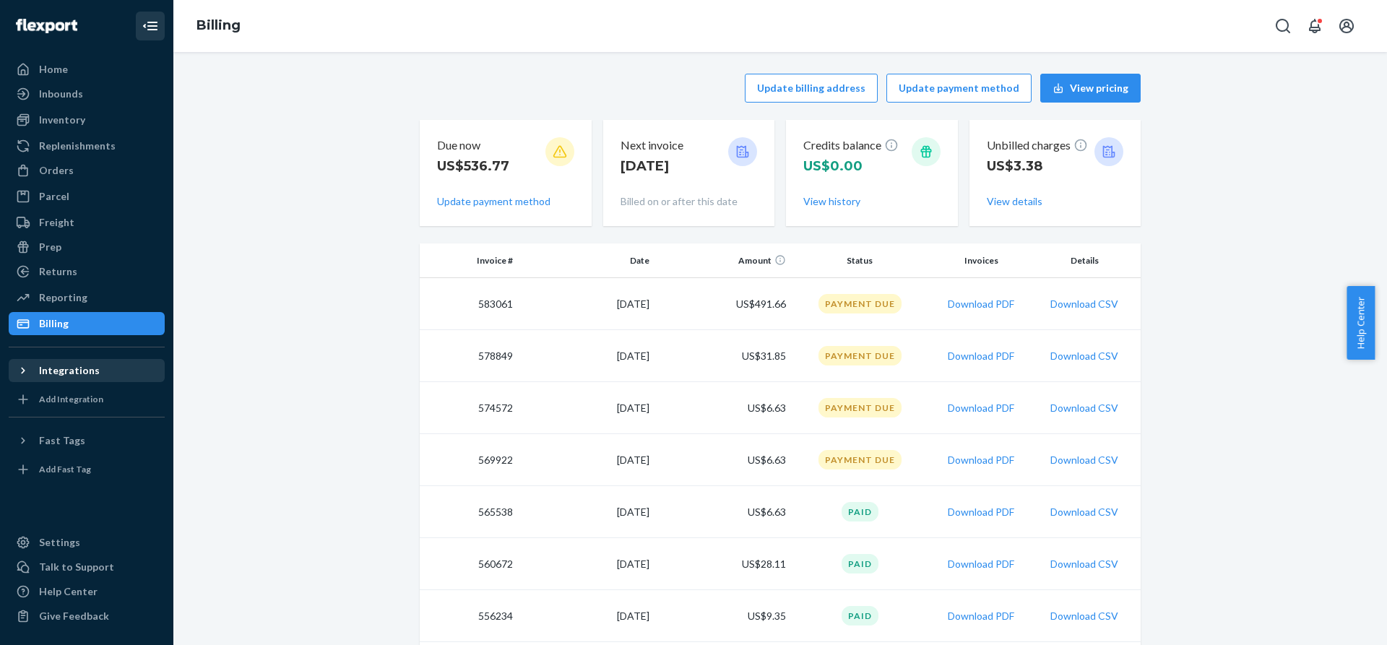
click at [95, 373] on div "Integrations" at bounding box center [86, 370] width 153 height 20
click at [94, 376] on div "Integrations" at bounding box center [69, 370] width 61 height 14
click at [69, 440] on div "Fast Tags" at bounding box center [62, 440] width 46 height 14
click at [58, 542] on div "Settings" at bounding box center [59, 542] width 41 height 14
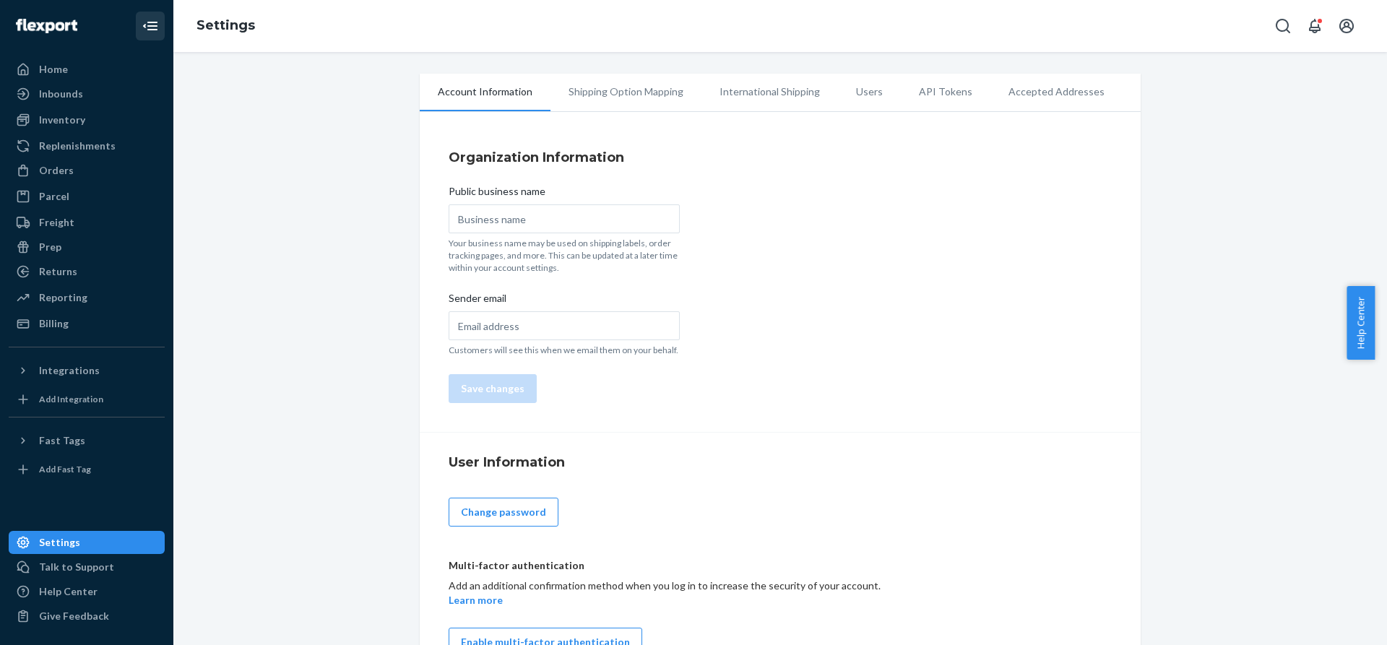
click at [597, 90] on li "Shipping Option Mapping" at bounding box center [625, 92] width 151 height 36
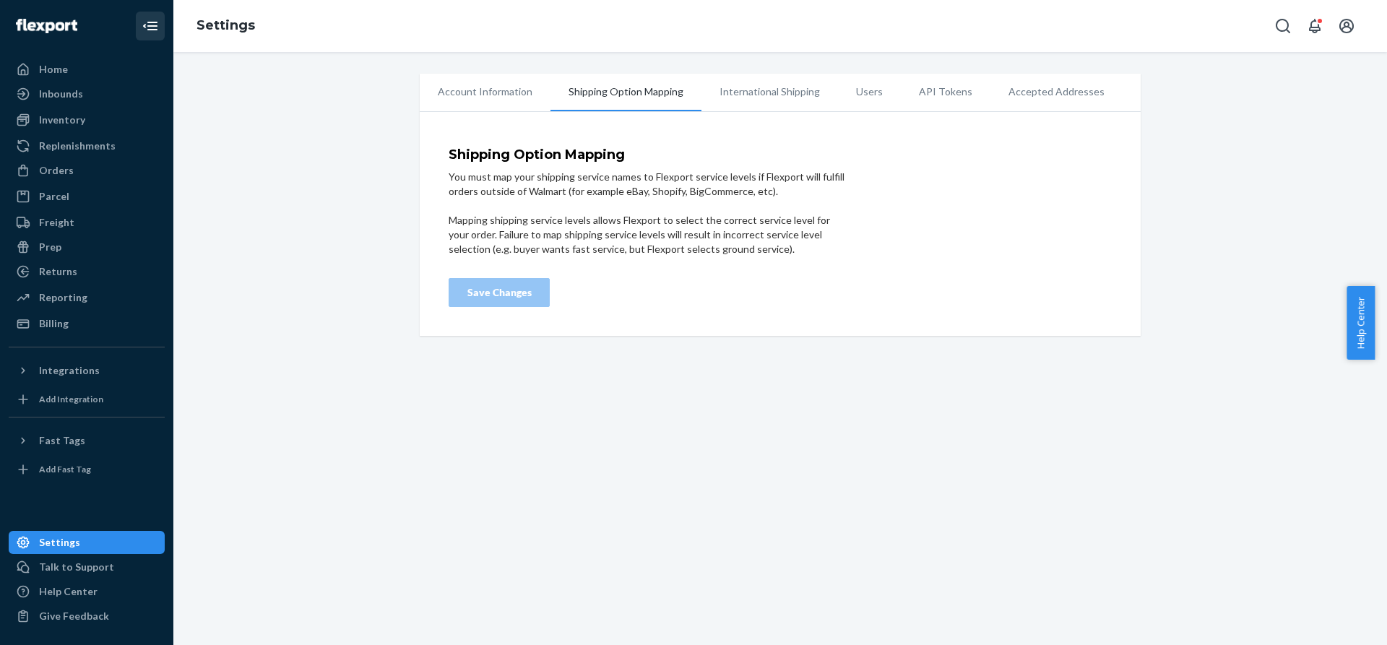
click at [773, 87] on li "International Shipping" at bounding box center [769, 92] width 136 height 36
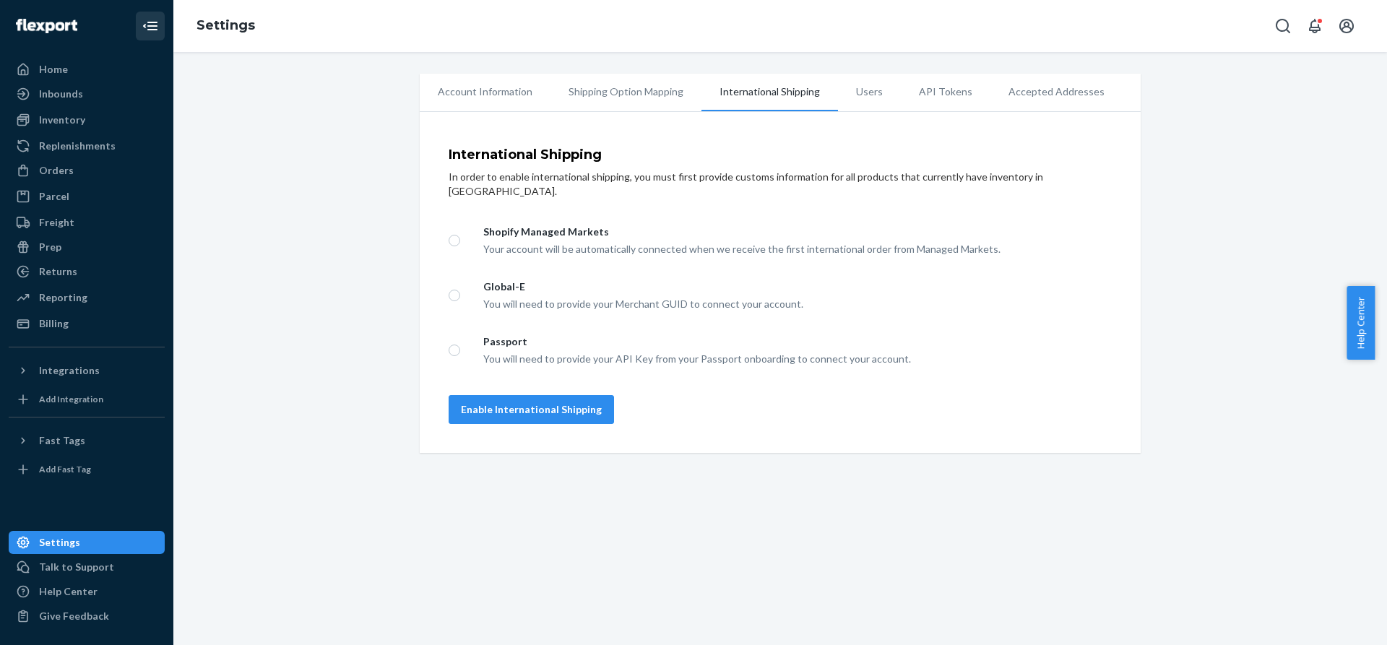
click at [869, 91] on li "Users" at bounding box center [869, 92] width 63 height 36
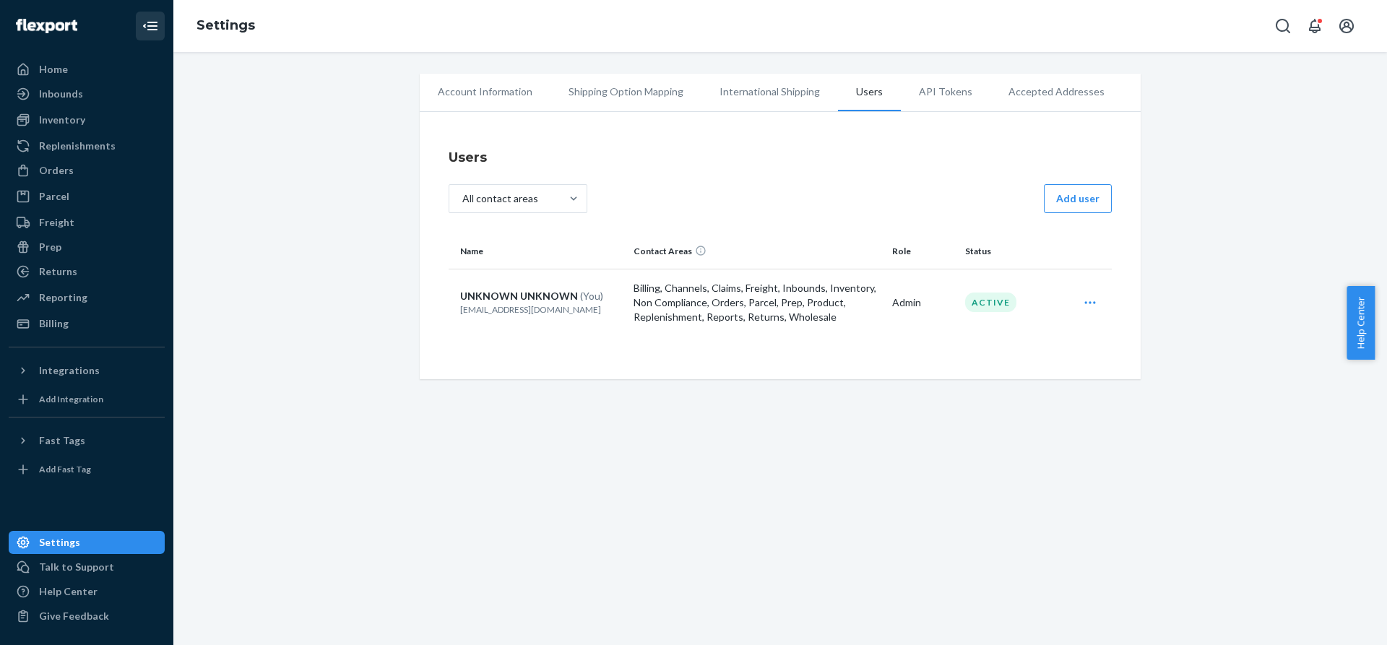
click at [937, 100] on li "API Tokens" at bounding box center [946, 92] width 90 height 36
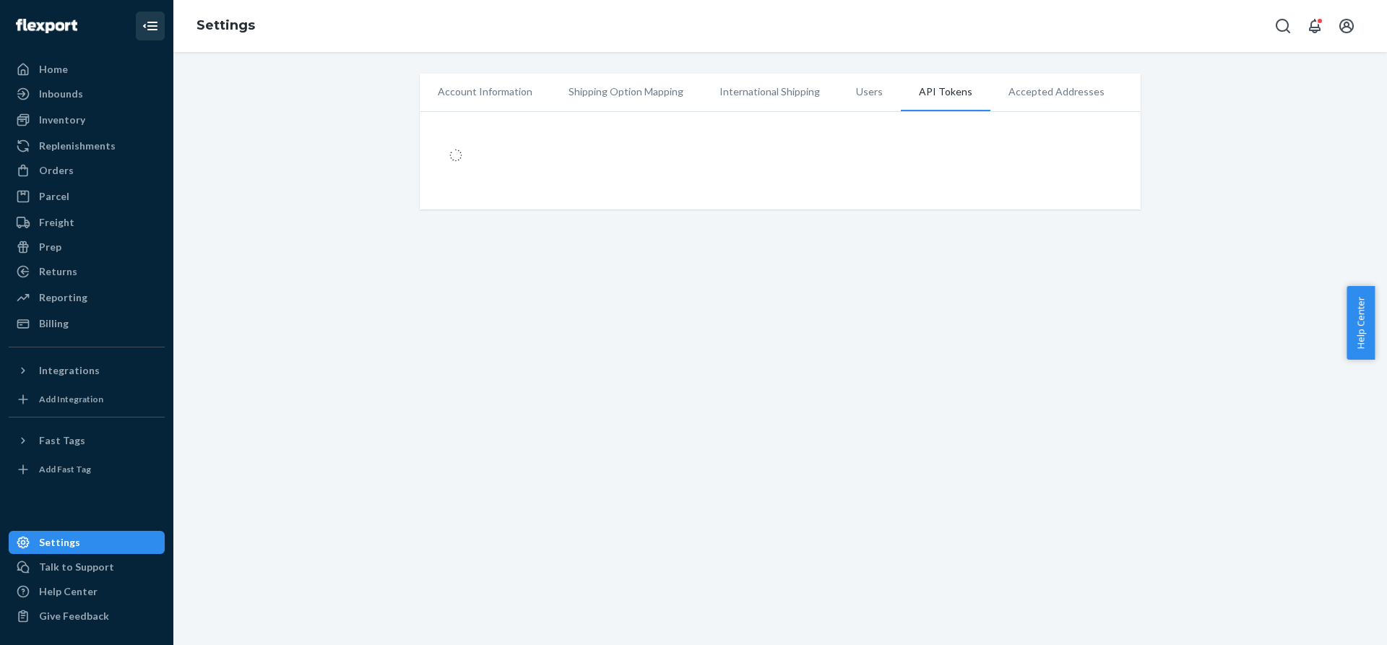
click at [1026, 92] on li "Accepted Addresses" at bounding box center [1056, 92] width 132 height 36
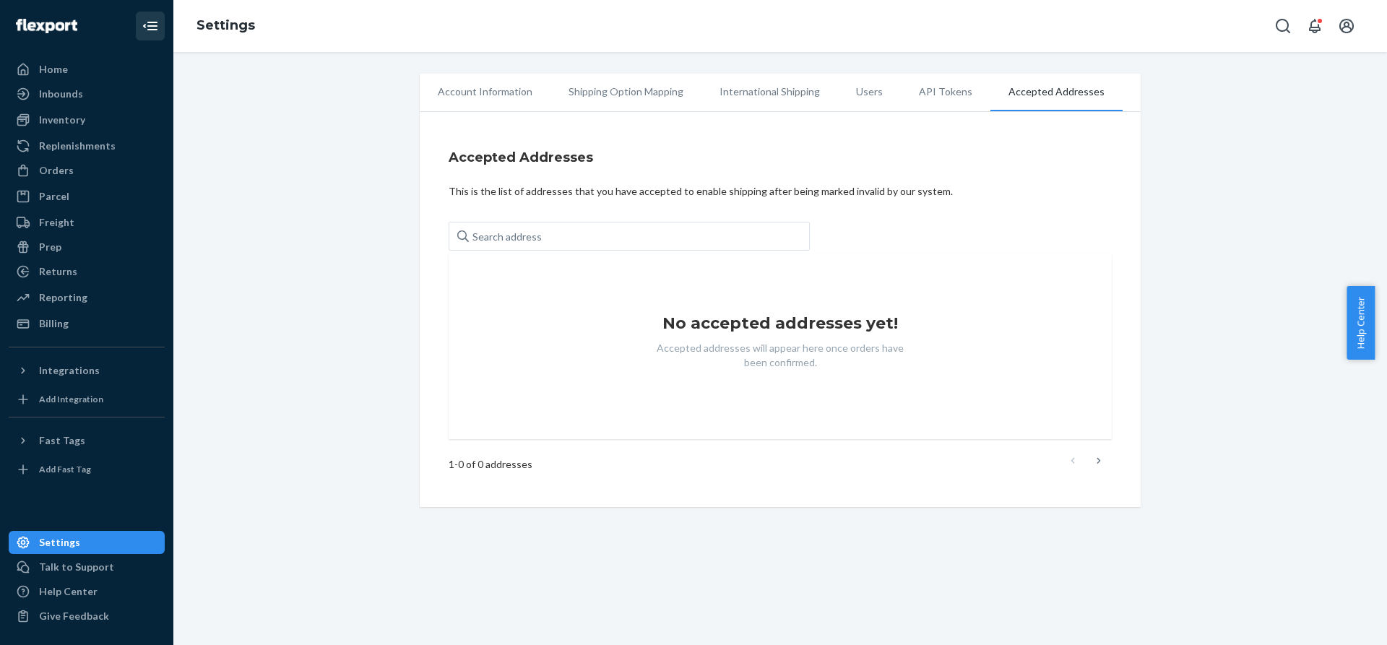
click at [490, 91] on li "Account Information" at bounding box center [485, 92] width 131 height 36
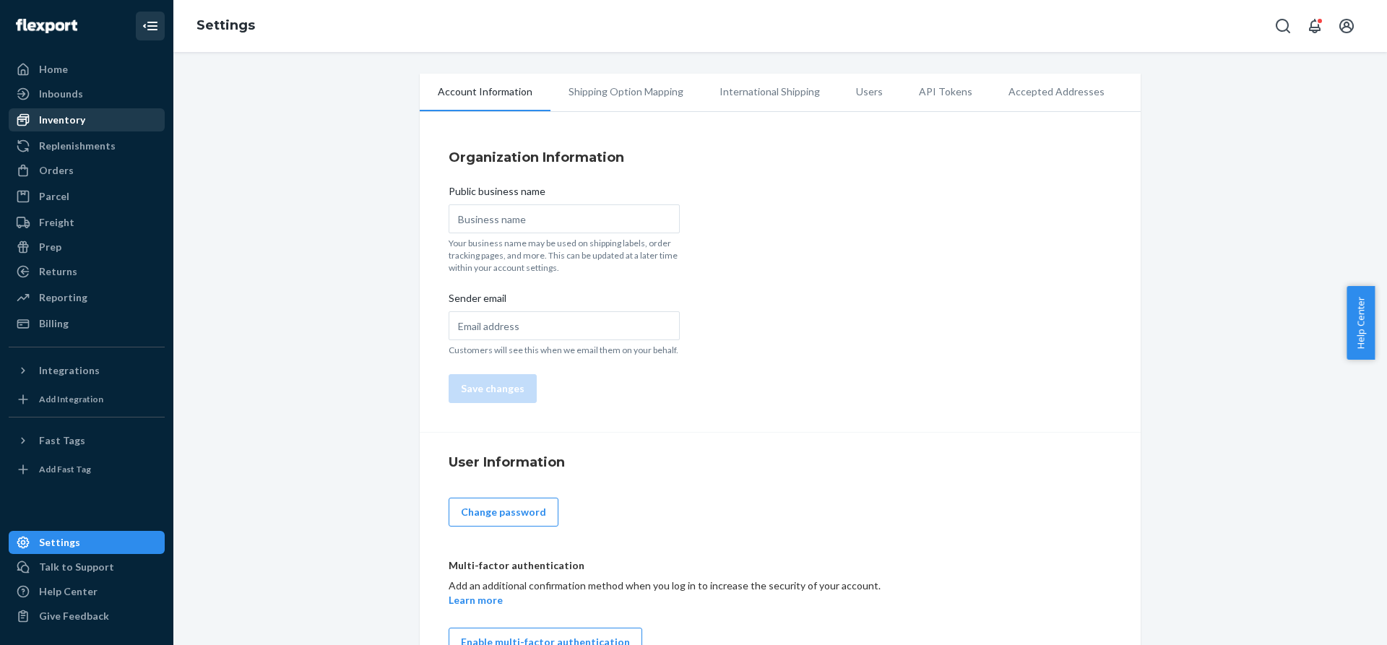
click at [81, 124] on div "Inventory" at bounding box center [62, 120] width 46 height 14
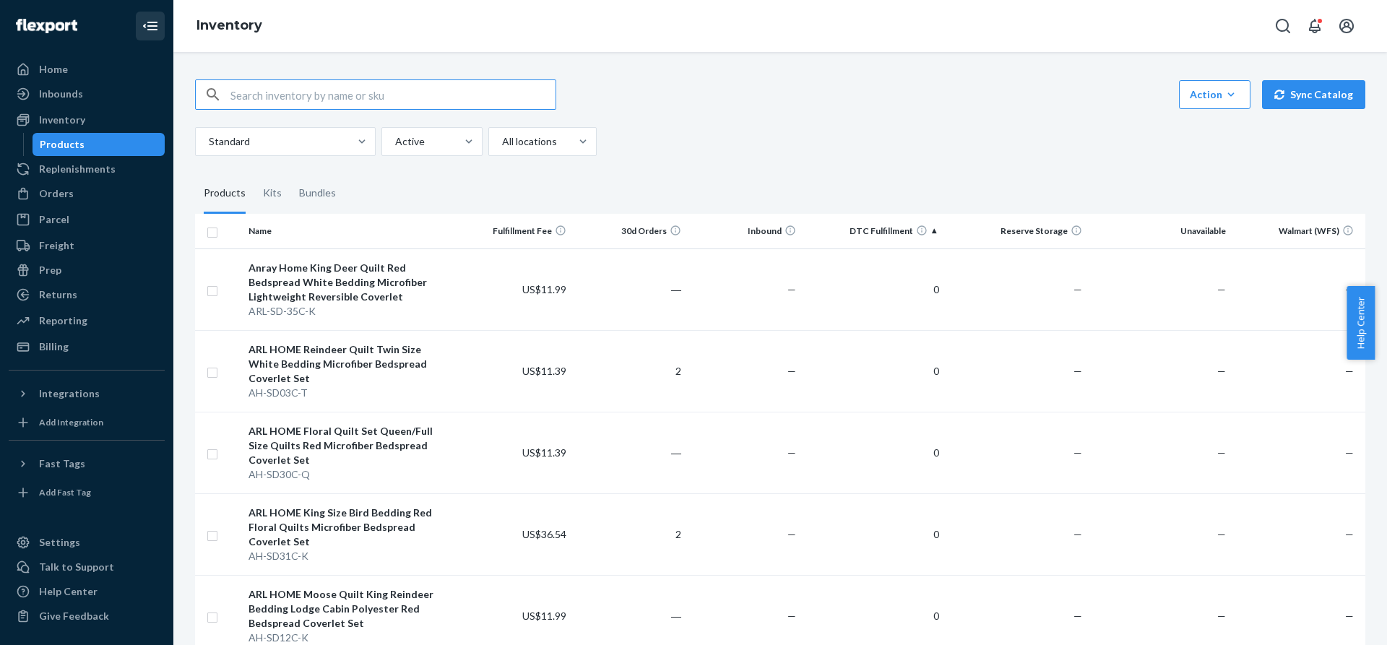
click at [928, 230] on th "DTC Fulfillment" at bounding box center [873, 231] width 143 height 35
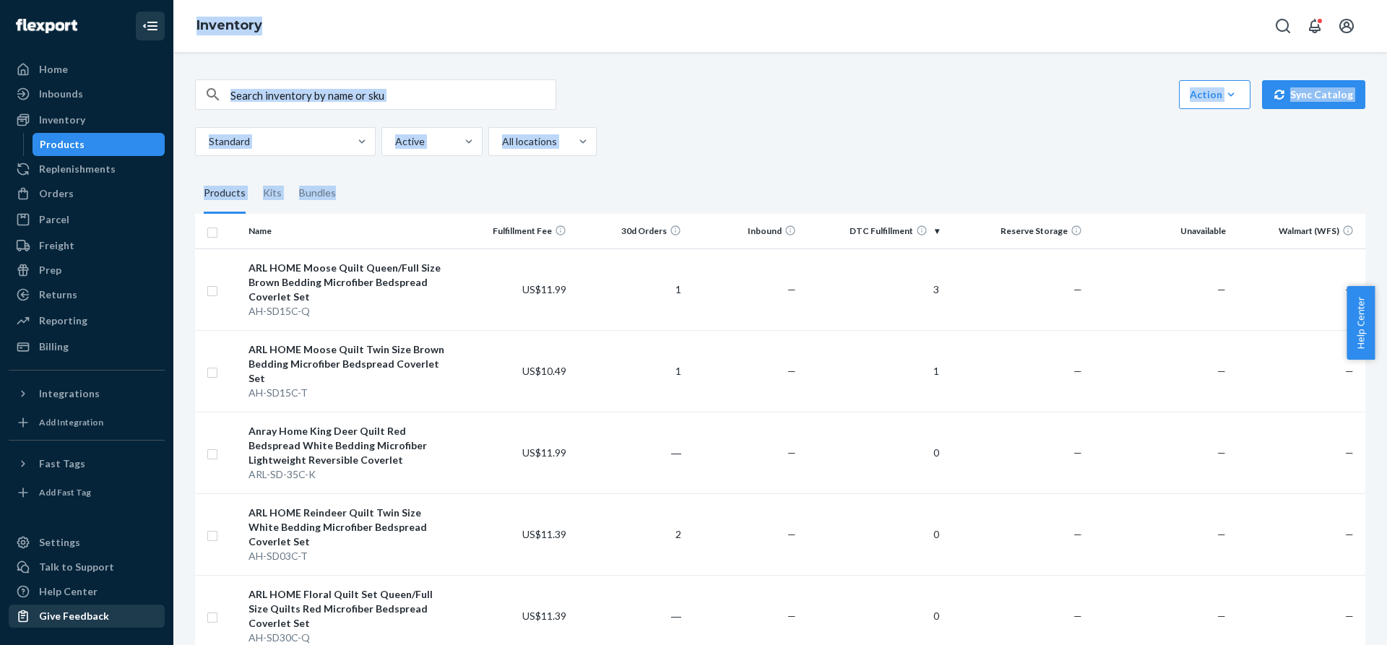
drag, startPoint x: 184, startPoint y: 620, endPoint x: 97, endPoint y: 615, distance: 87.5
click at [97, 615] on div "Home Inbounds Shipping Plans Problems Inventory Products Replenishments Orders …" at bounding box center [693, 322] width 1387 height 645
drag, startPoint x: 72, startPoint y: 615, endPoint x: 61, endPoint y: 614, distance: 11.6
click at [61, 614] on div "Give Feedback" at bounding box center [74, 616] width 70 height 14
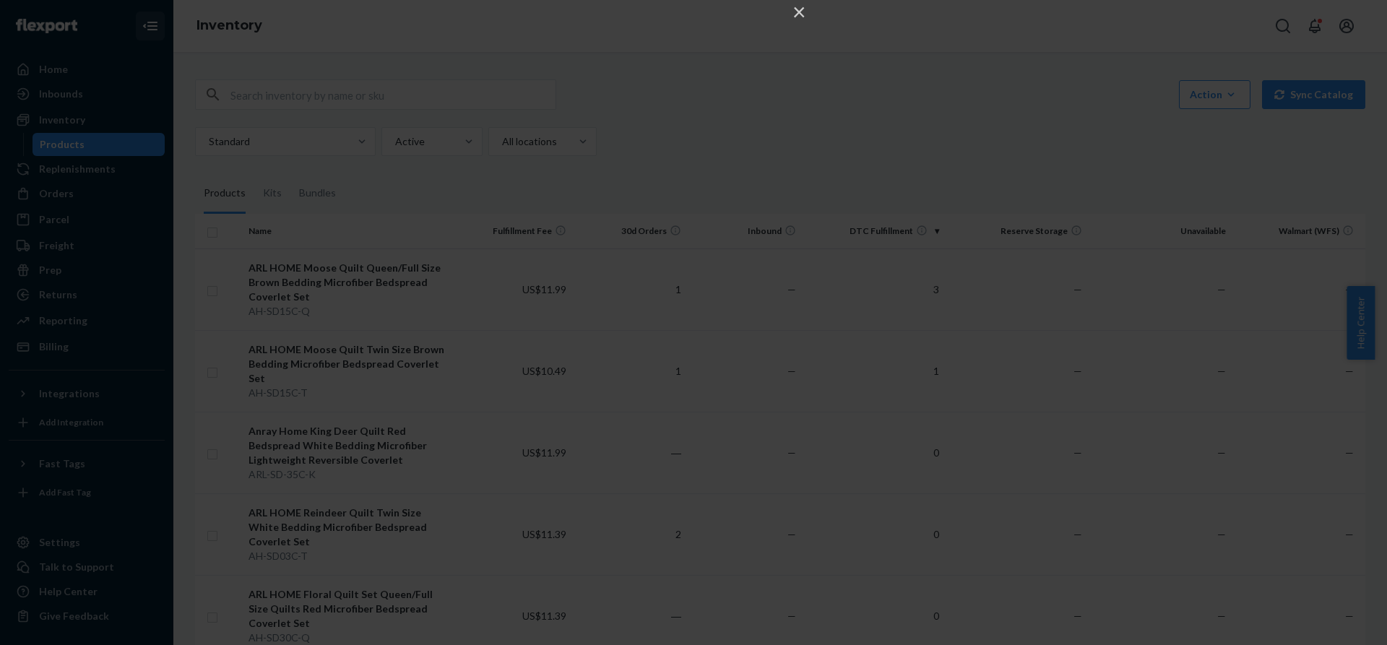
click at [666, 347] on div "×" at bounding box center [693, 322] width 1387 height 645
click at [802, 12] on button "×" at bounding box center [798, 11] width 17 height 17
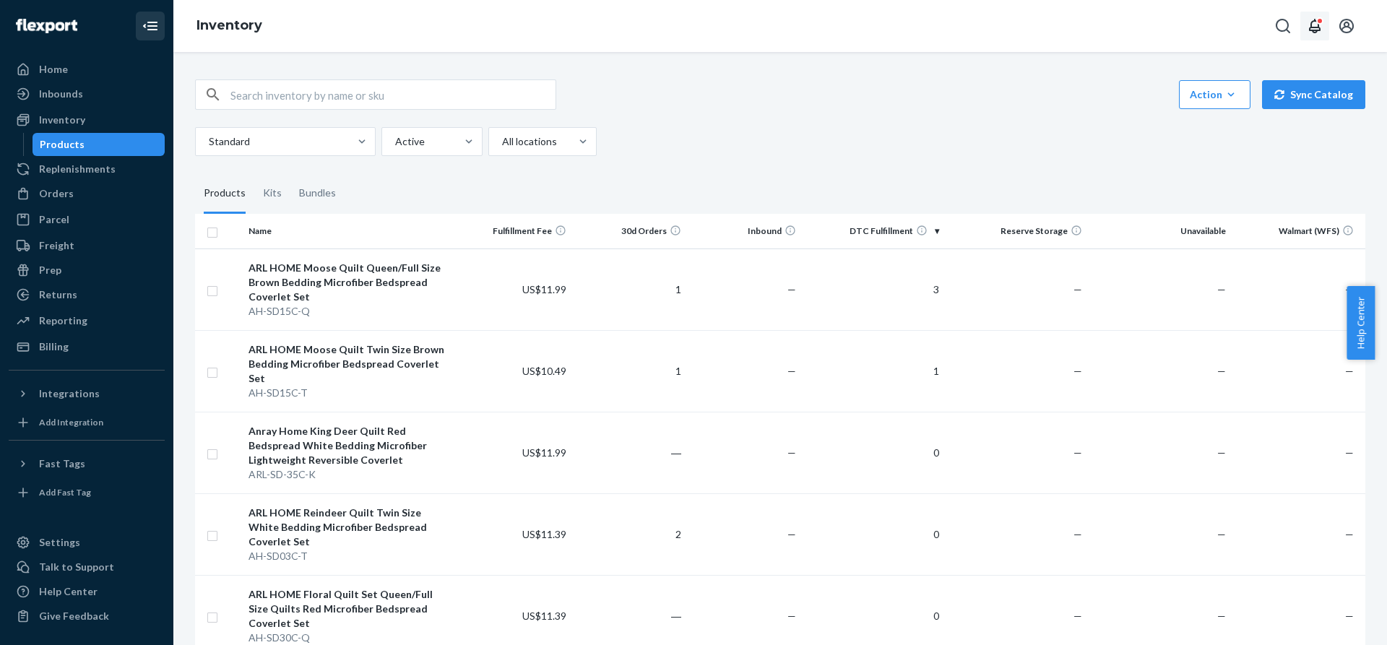
click at [1311, 25] on icon "Open notifications" at bounding box center [1315, 26] width 12 height 14
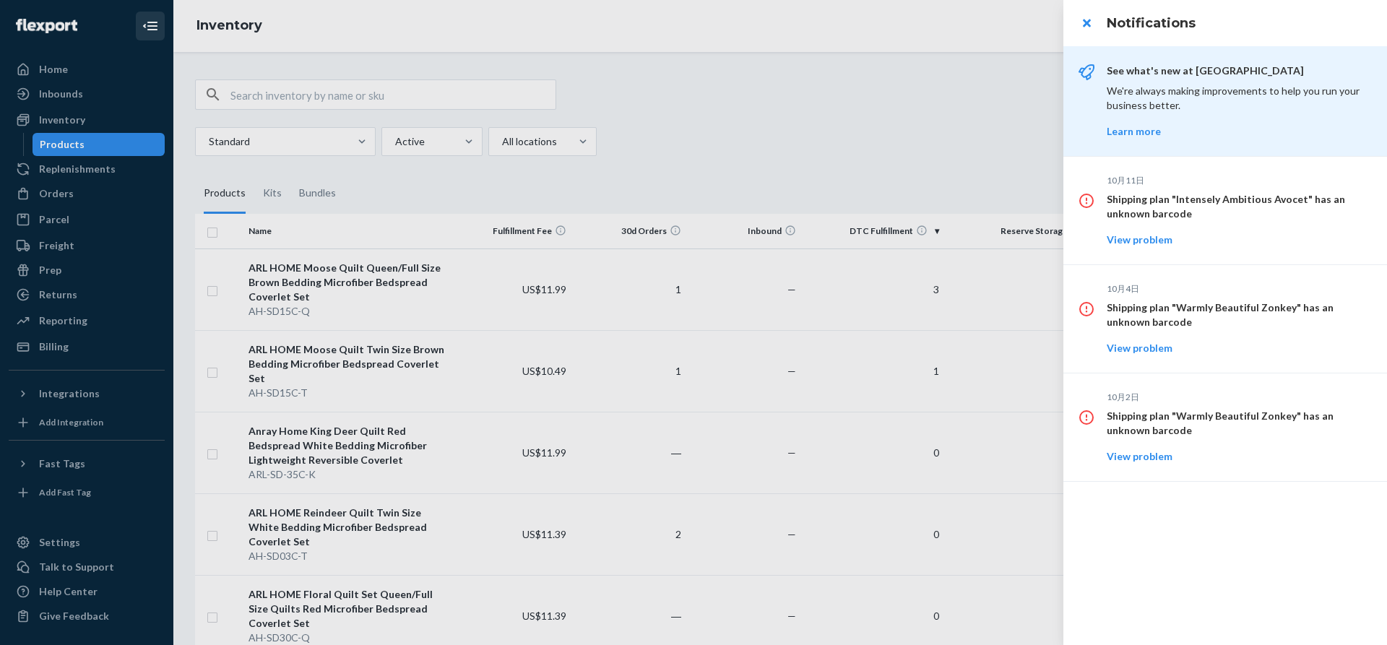
click at [984, 25] on div at bounding box center [693, 322] width 1387 height 645
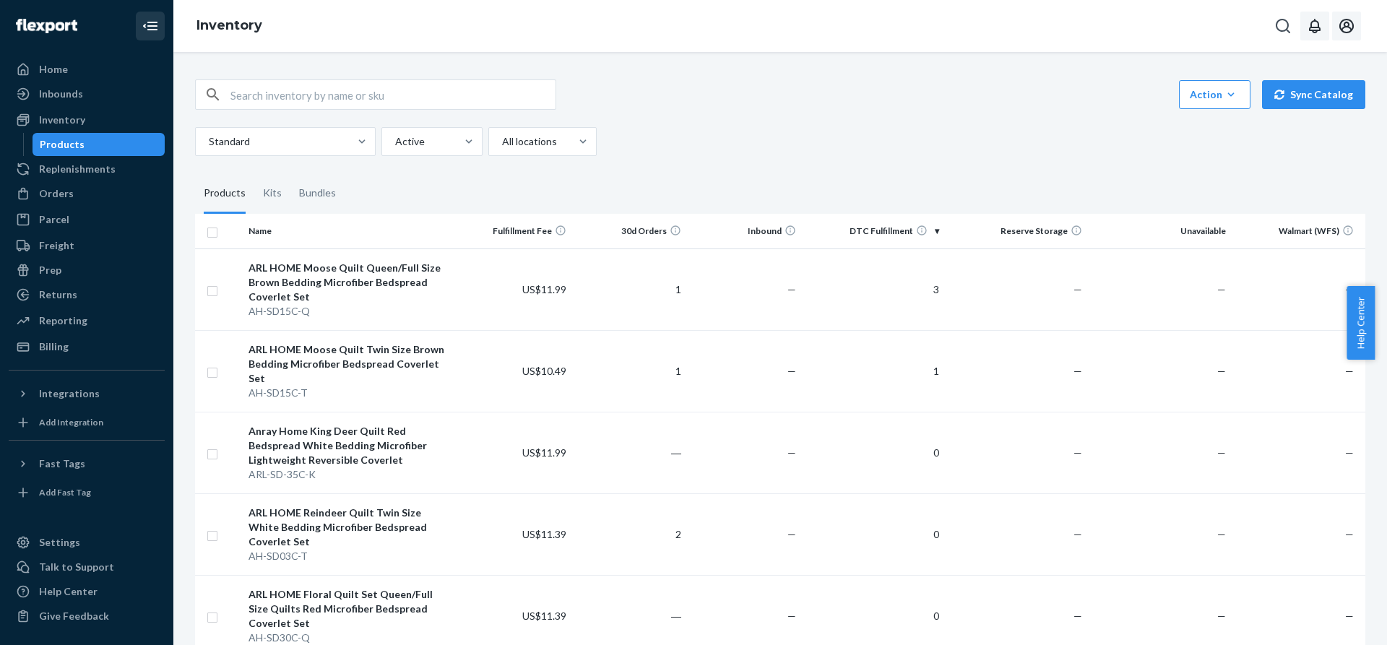
click at [1352, 28] on icon "Open account menu" at bounding box center [1346, 26] width 14 height 14
click at [1293, 139] on div "Settings" at bounding box center [1314, 143] width 112 height 26
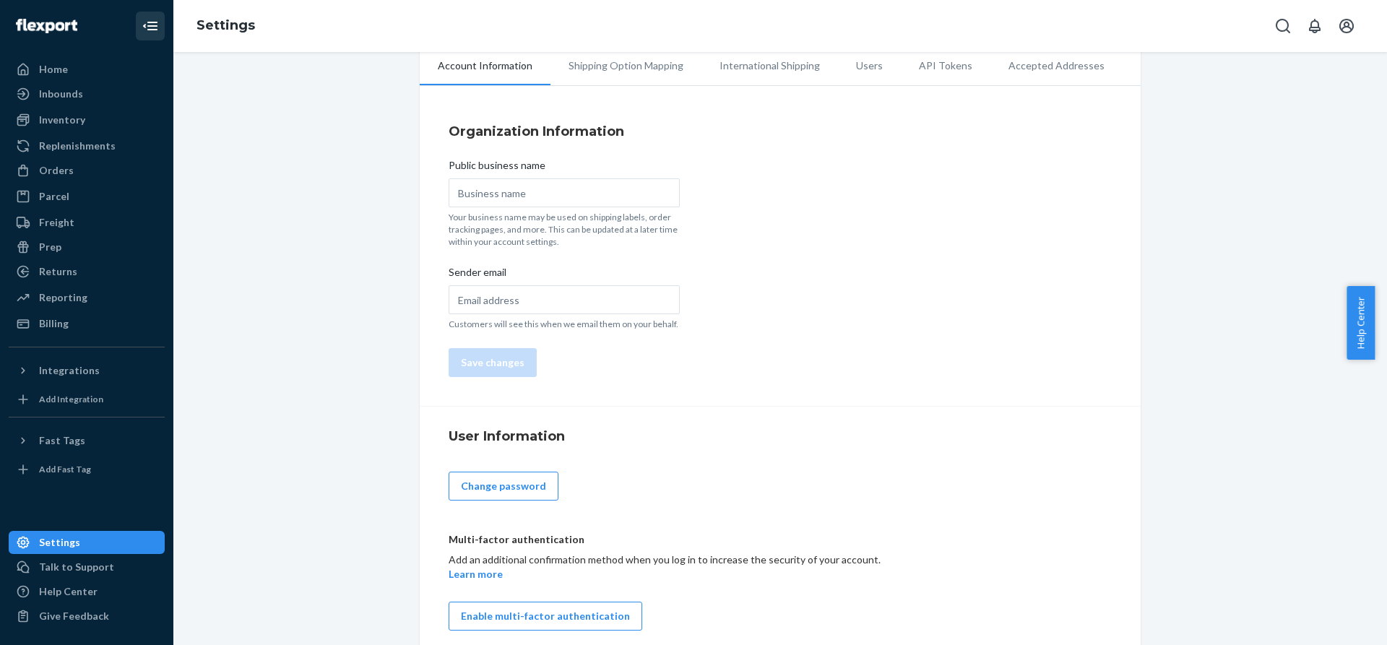
scroll to position [40, 0]
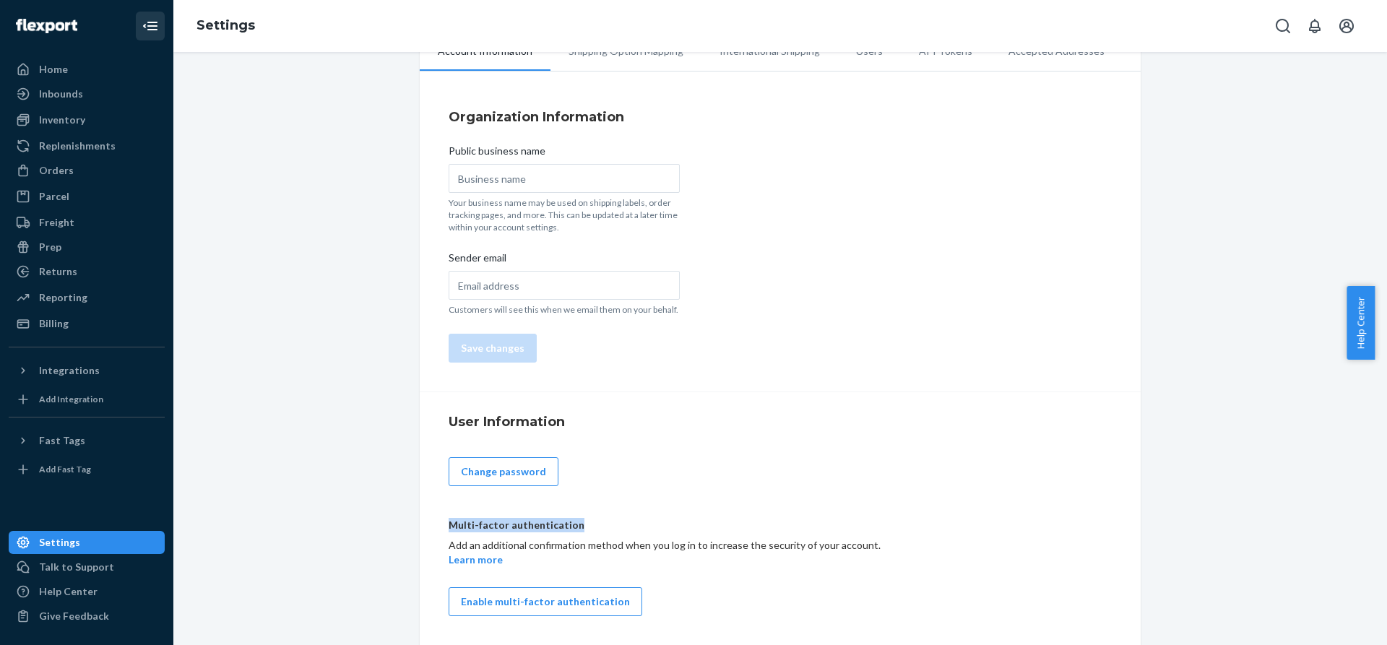
drag, startPoint x: 565, startPoint y: 526, endPoint x: 444, endPoint y: 530, distance: 120.7
click at [444, 530] on div "Multi-factor authentication" at bounding box center [665, 525] width 442 height 14
click at [444, 530] on div at bounding box center [444, 530] width 0 height 0
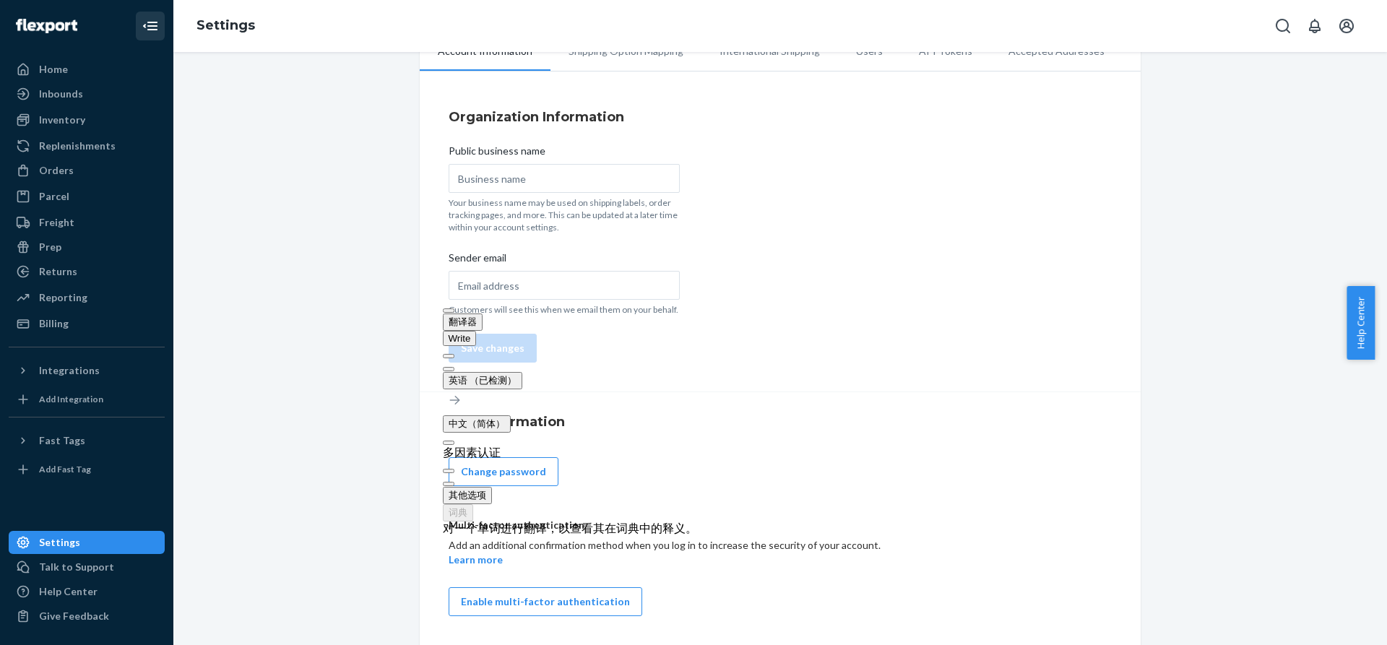
click at [975, 451] on div "User Information Change password Multi-factor authentication Add an additional …" at bounding box center [779, 518] width 663 height 212
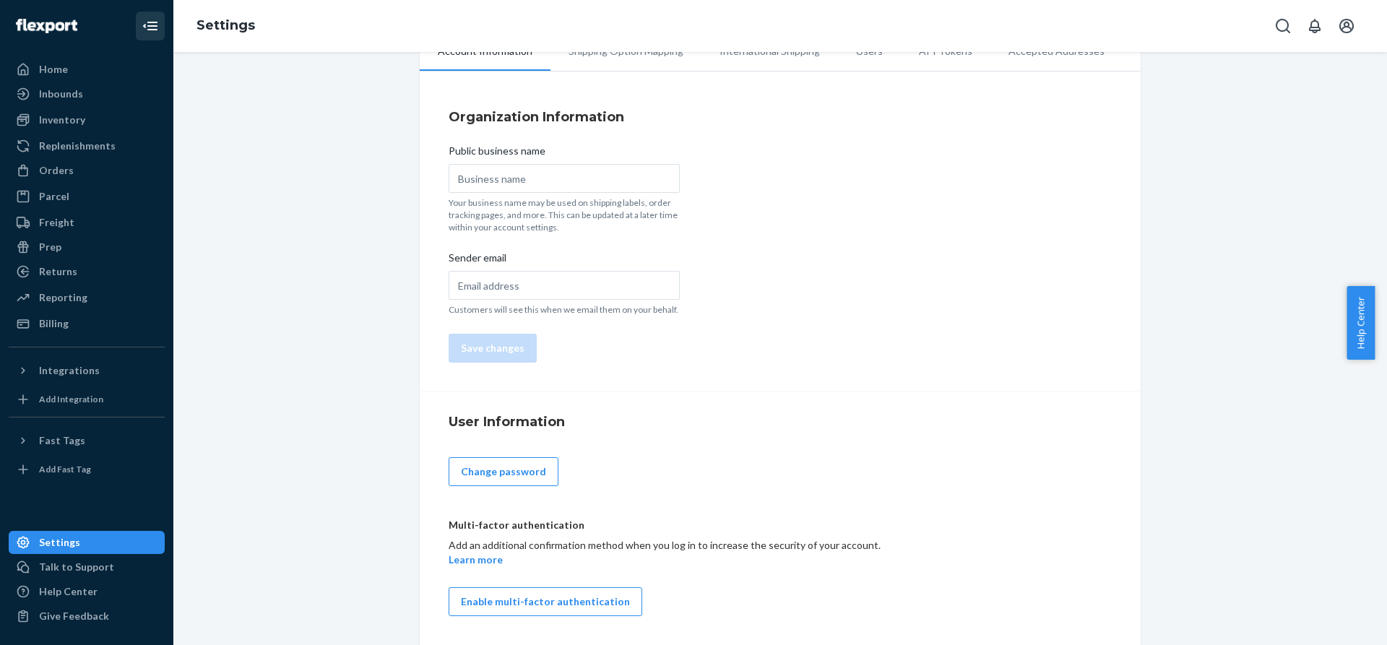
scroll to position [0, 0]
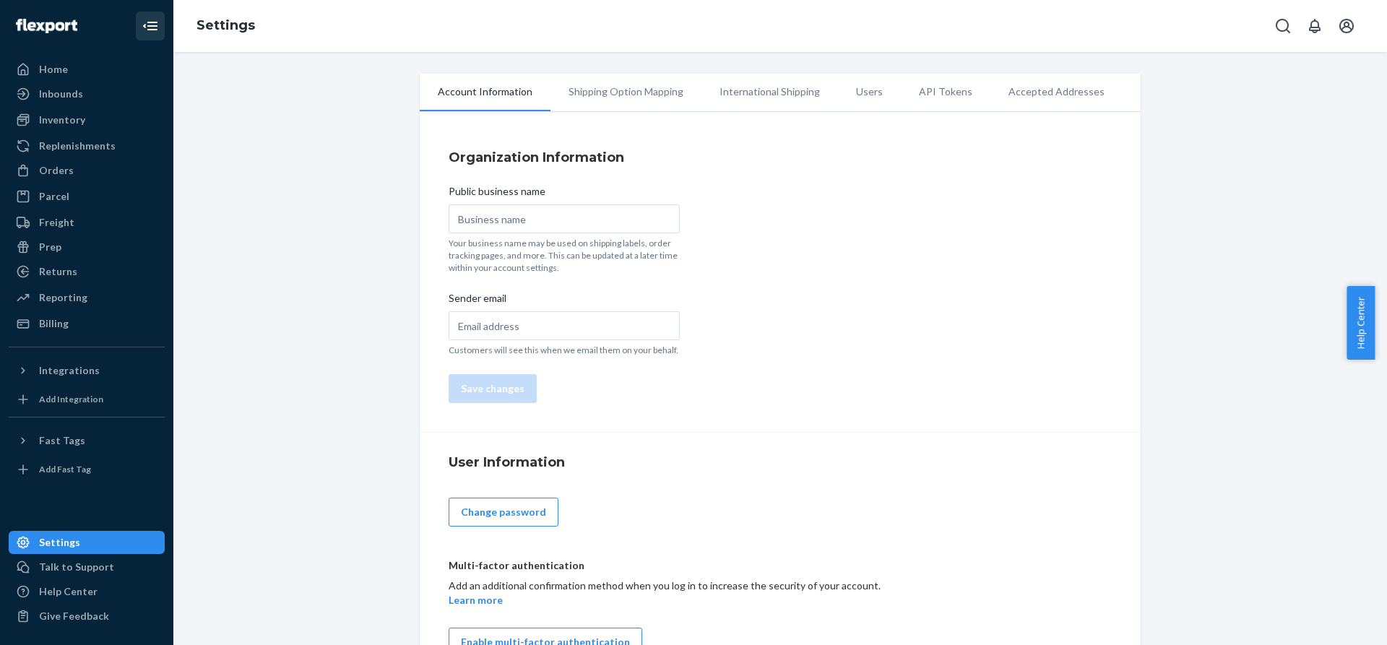
click at [607, 100] on li "Shipping Option Mapping" at bounding box center [625, 92] width 151 height 36
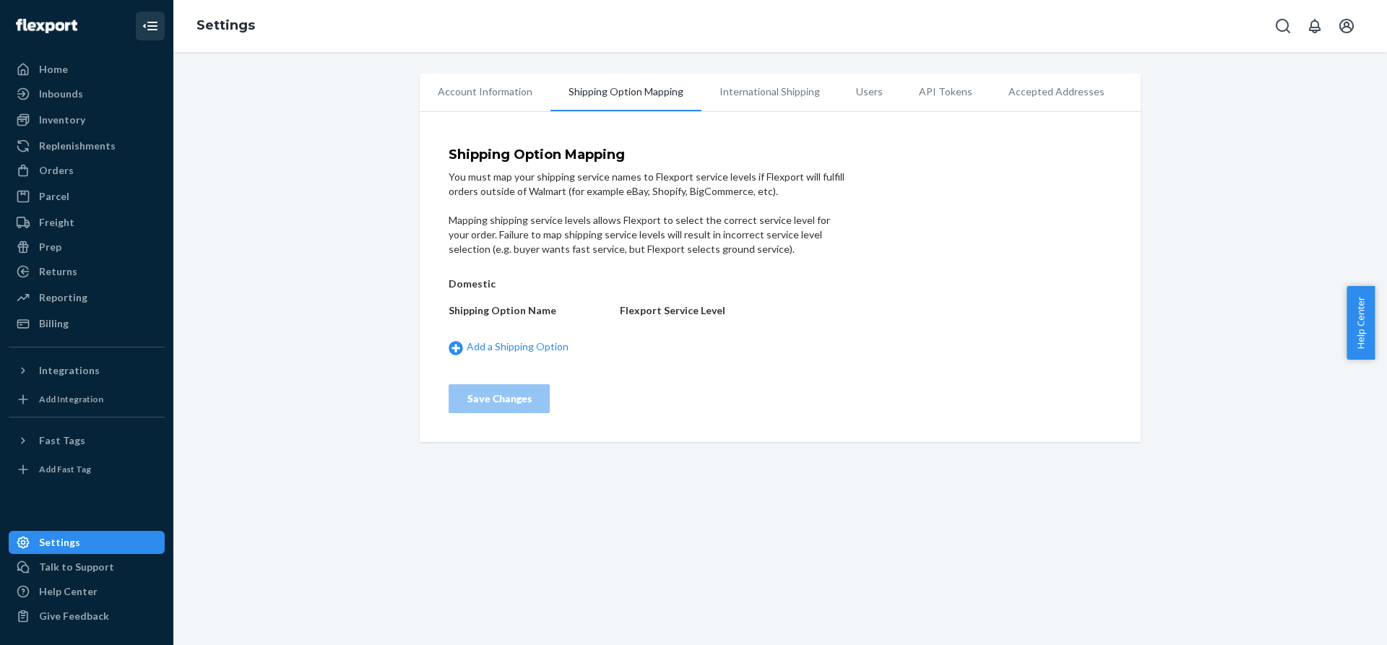
click at [771, 97] on li "International Shipping" at bounding box center [769, 92] width 136 height 36
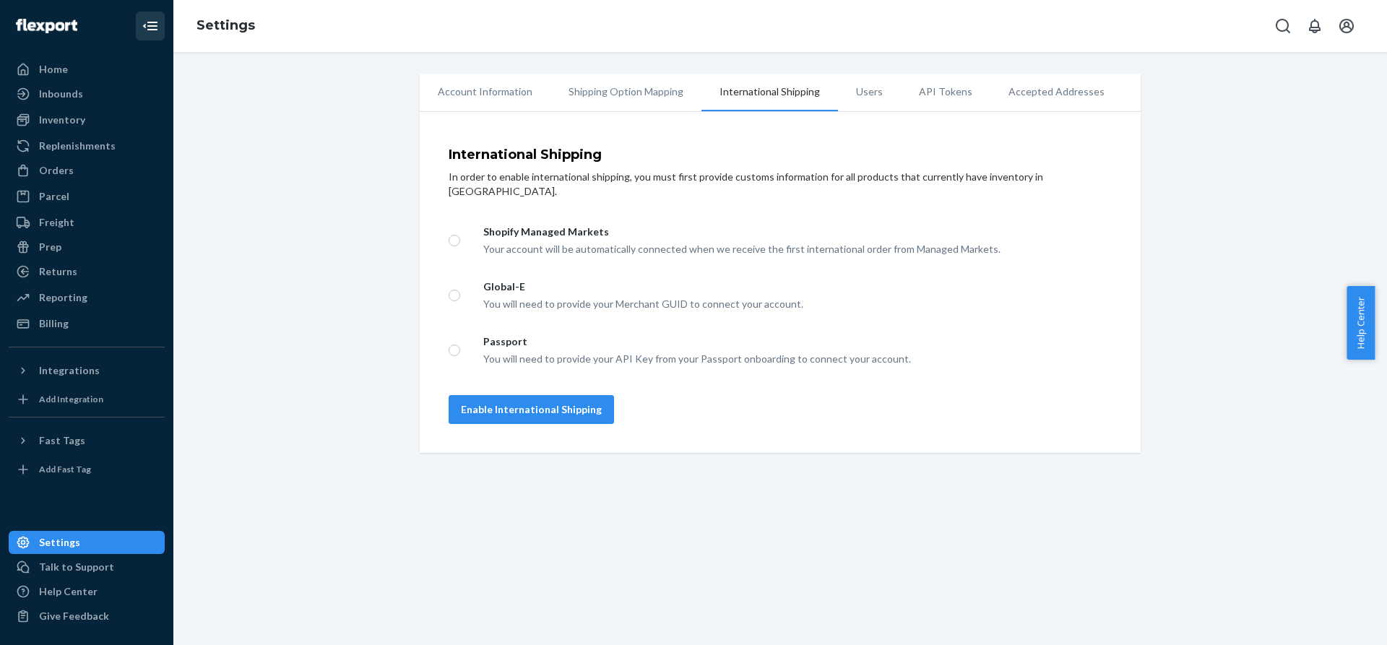
click at [867, 95] on li "Users" at bounding box center [869, 92] width 63 height 36
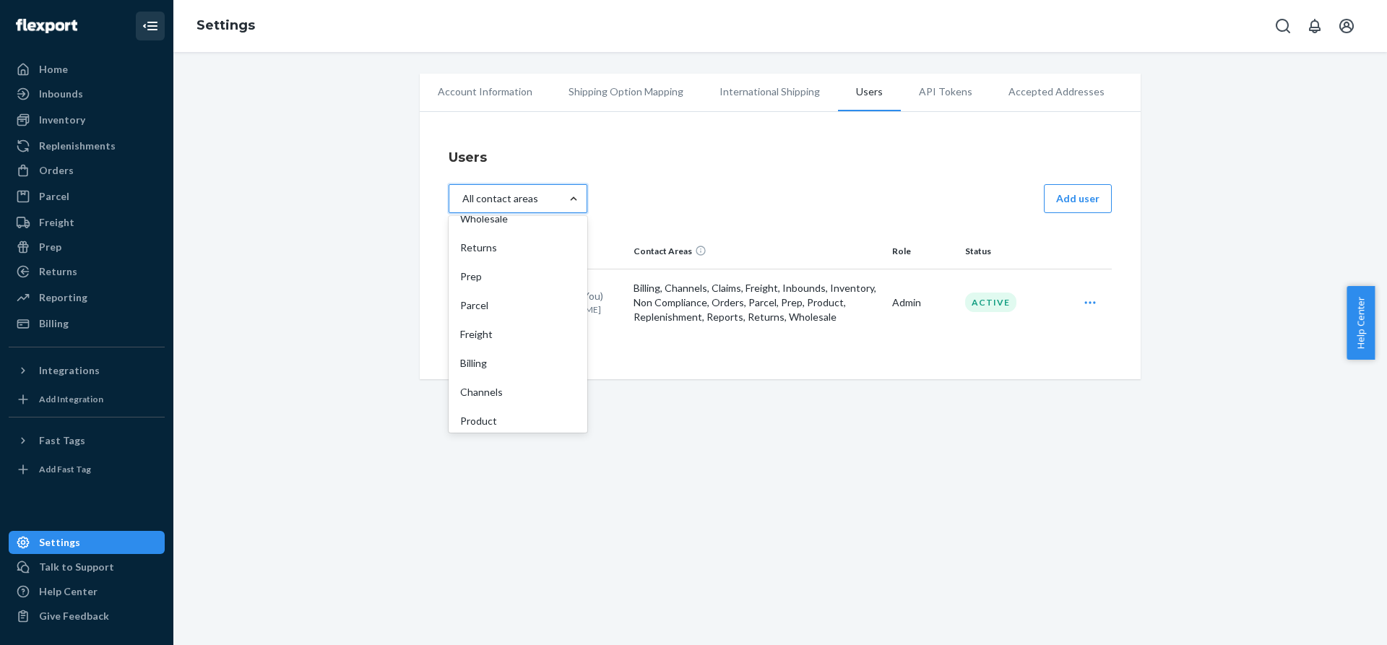
scroll to position [251, 0]
click at [875, 474] on div "Account Information Shipping Option Mapping International Shipping Users API To…" at bounding box center [779, 348] width 1213 height 593
click at [919, 97] on li "API Tokens" at bounding box center [946, 92] width 90 height 36
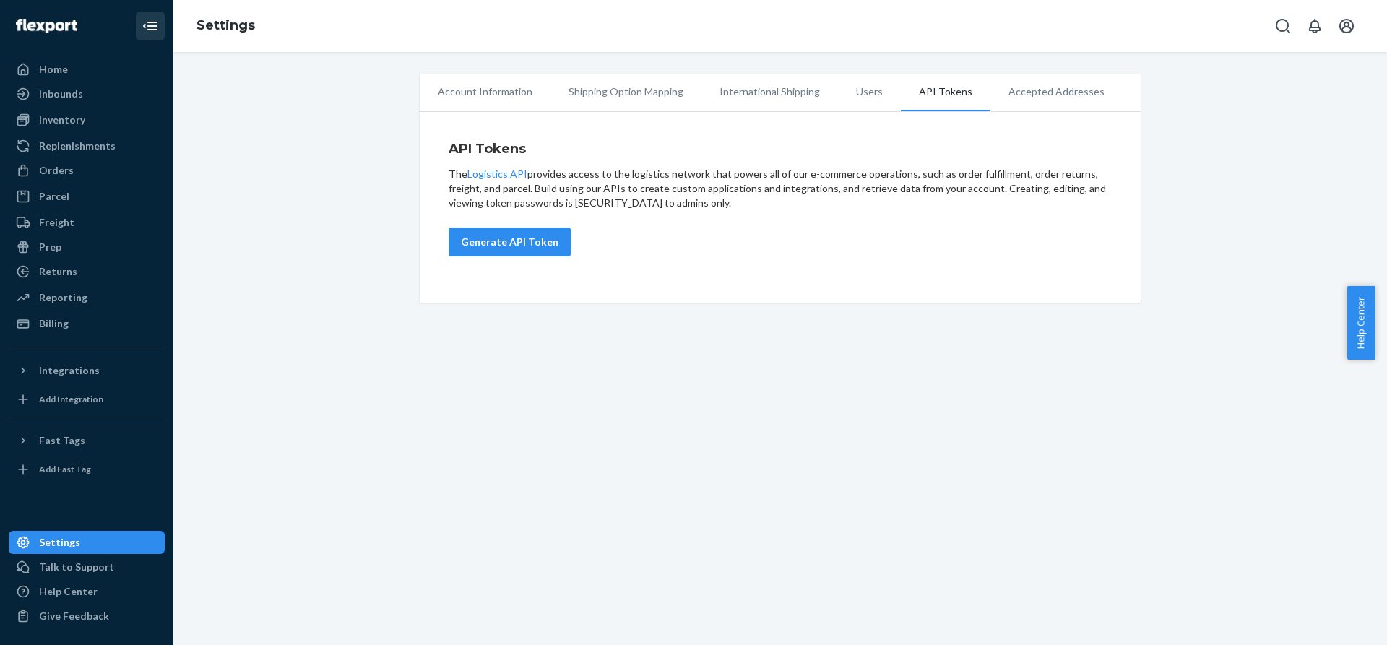
click at [1028, 99] on li "Accepted Addresses" at bounding box center [1056, 92] width 132 height 36
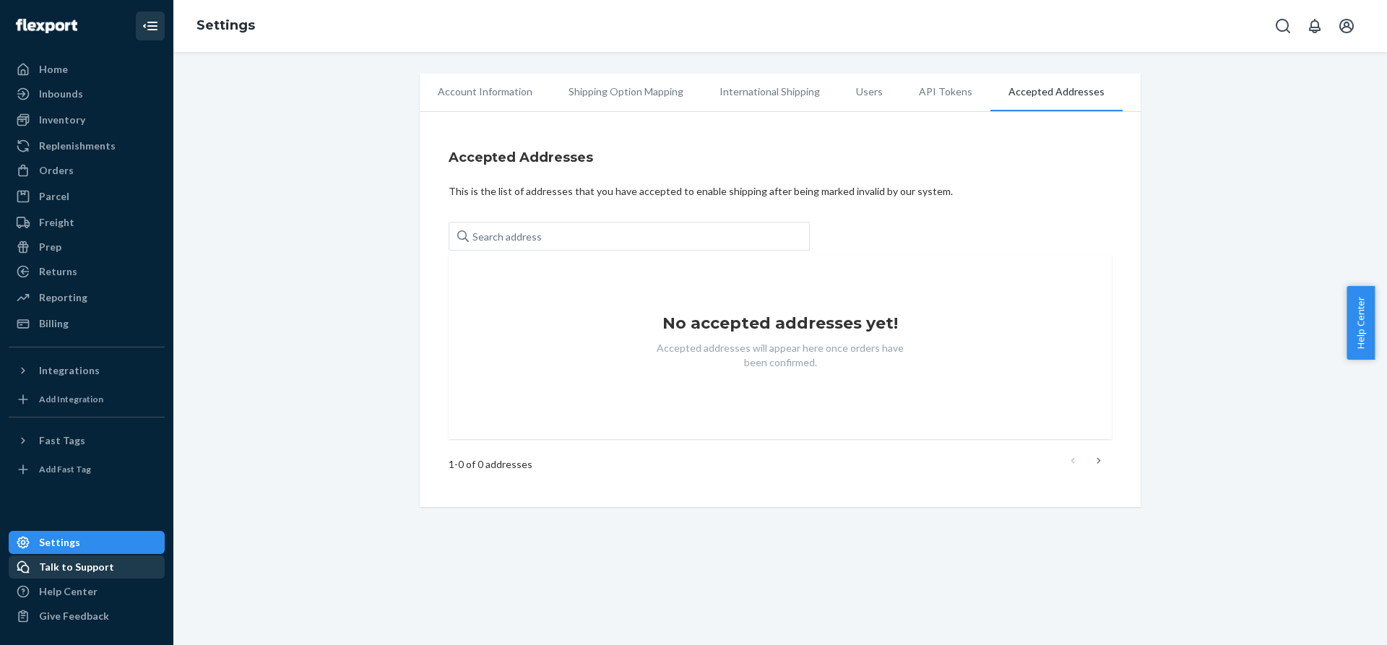
click at [74, 570] on div "Talk to Support" at bounding box center [76, 567] width 75 height 14
click at [69, 123] on div "Inventory" at bounding box center [62, 120] width 46 height 14
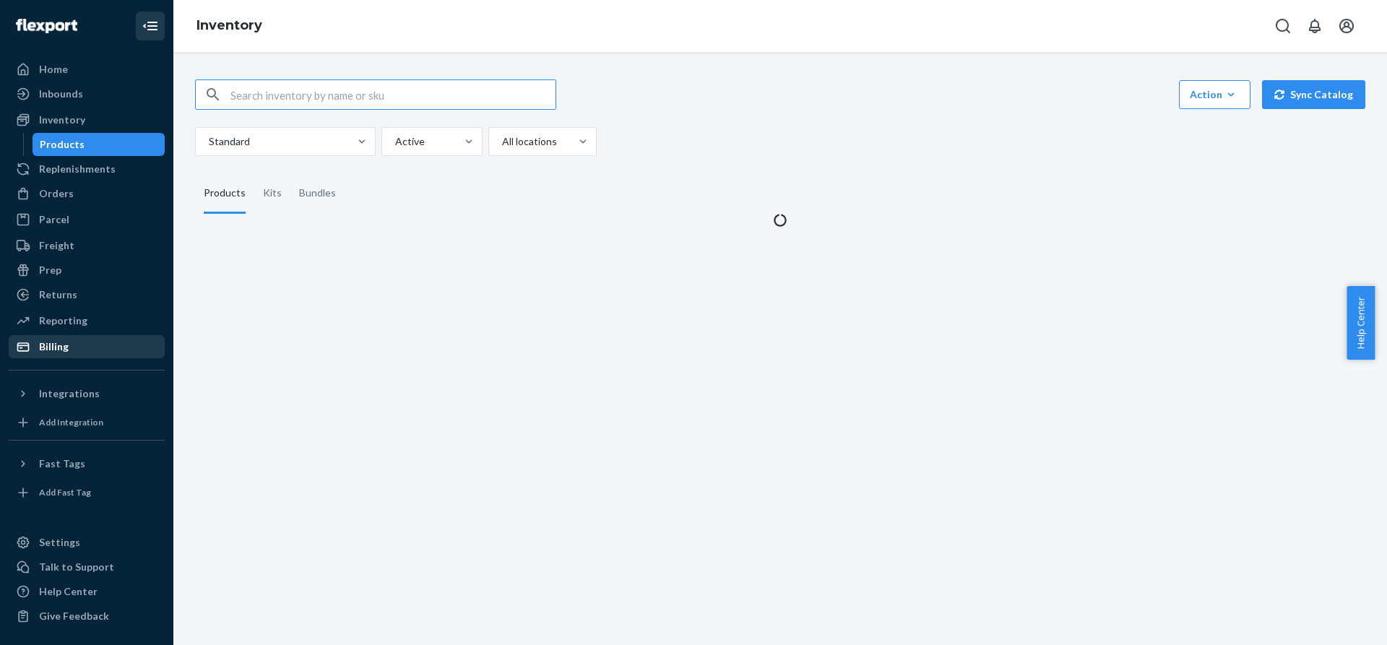
click at [75, 343] on div "Billing" at bounding box center [86, 347] width 153 height 20
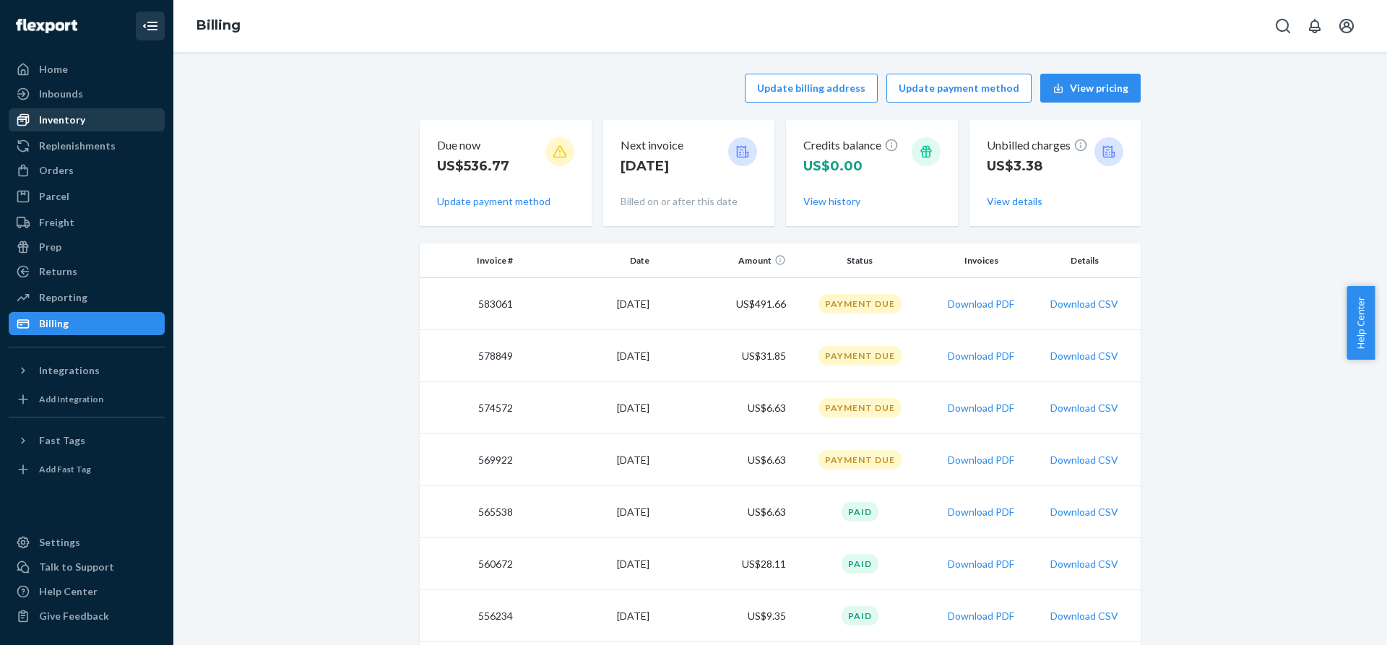
click at [90, 112] on div "Inventory" at bounding box center [86, 120] width 153 height 20
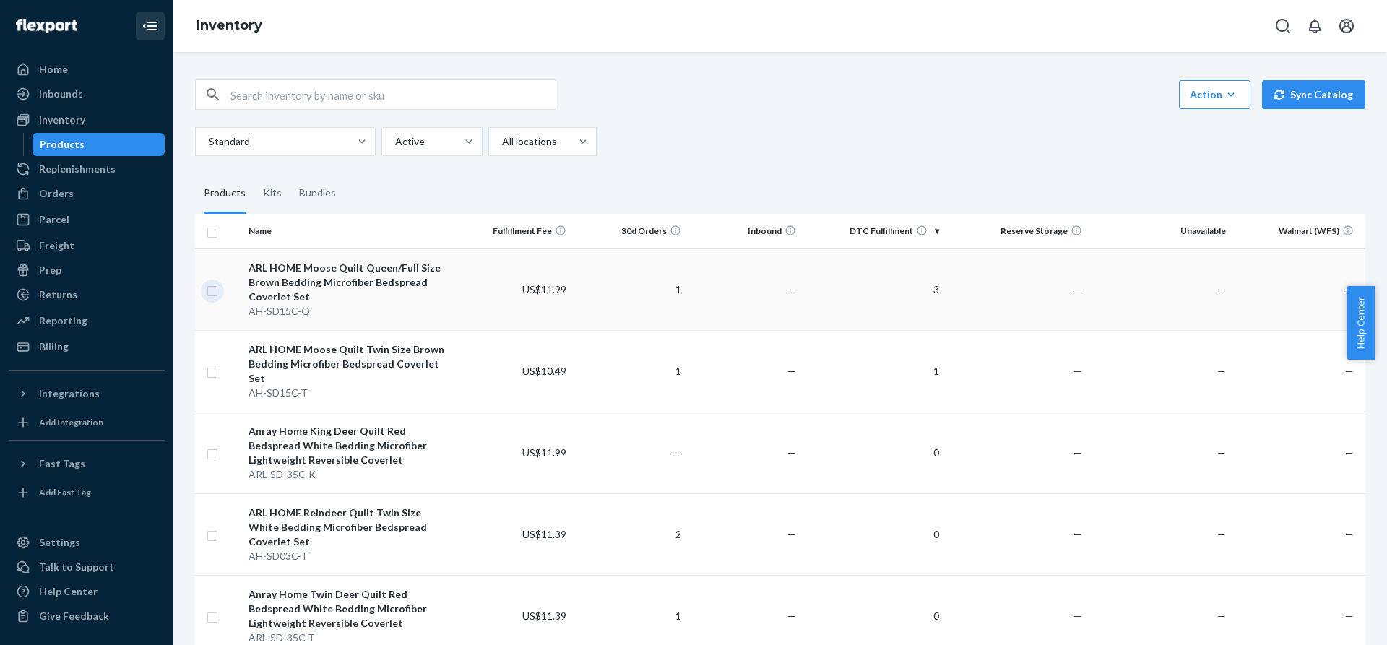
click at [214, 291] on input "checkbox" at bounding box center [213, 289] width 12 height 15
checkbox input "true"
click at [214, 367] on input "checkbox" at bounding box center [213, 370] width 12 height 15
checkbox input "true"
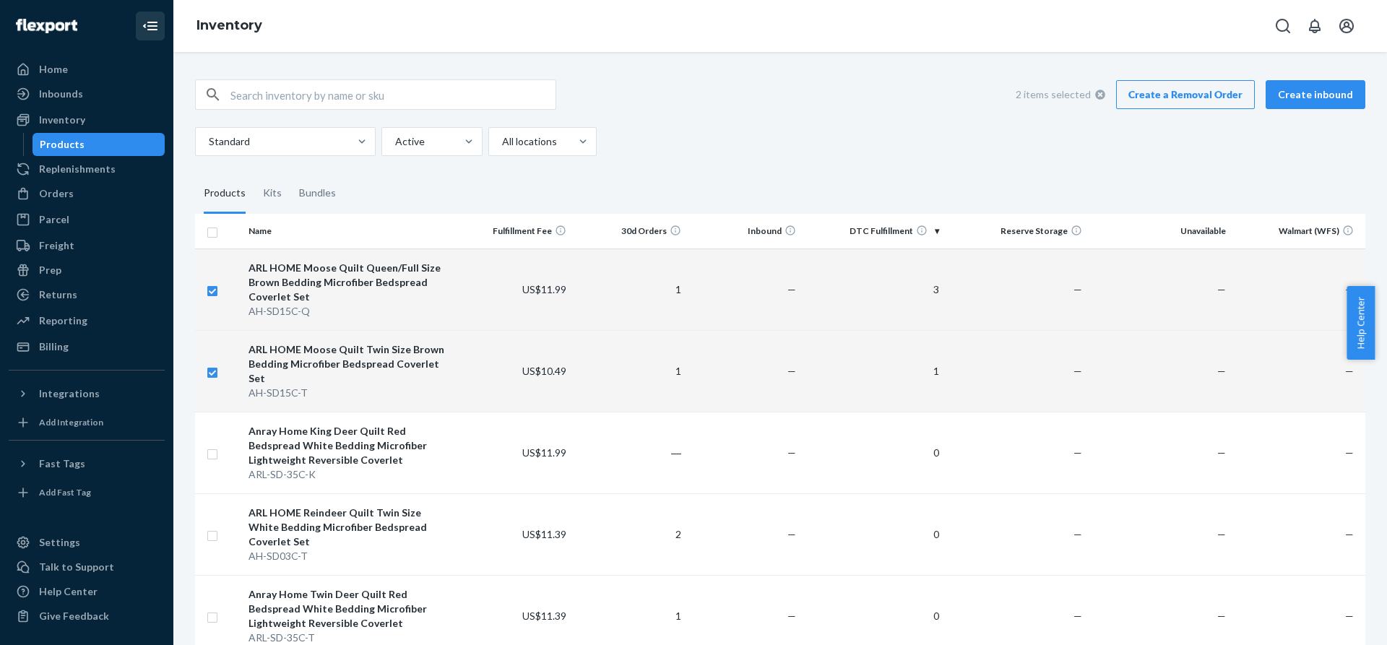
checkbox input "true"
click at [1152, 98] on link "Create a Removal Order" at bounding box center [1185, 94] width 139 height 29
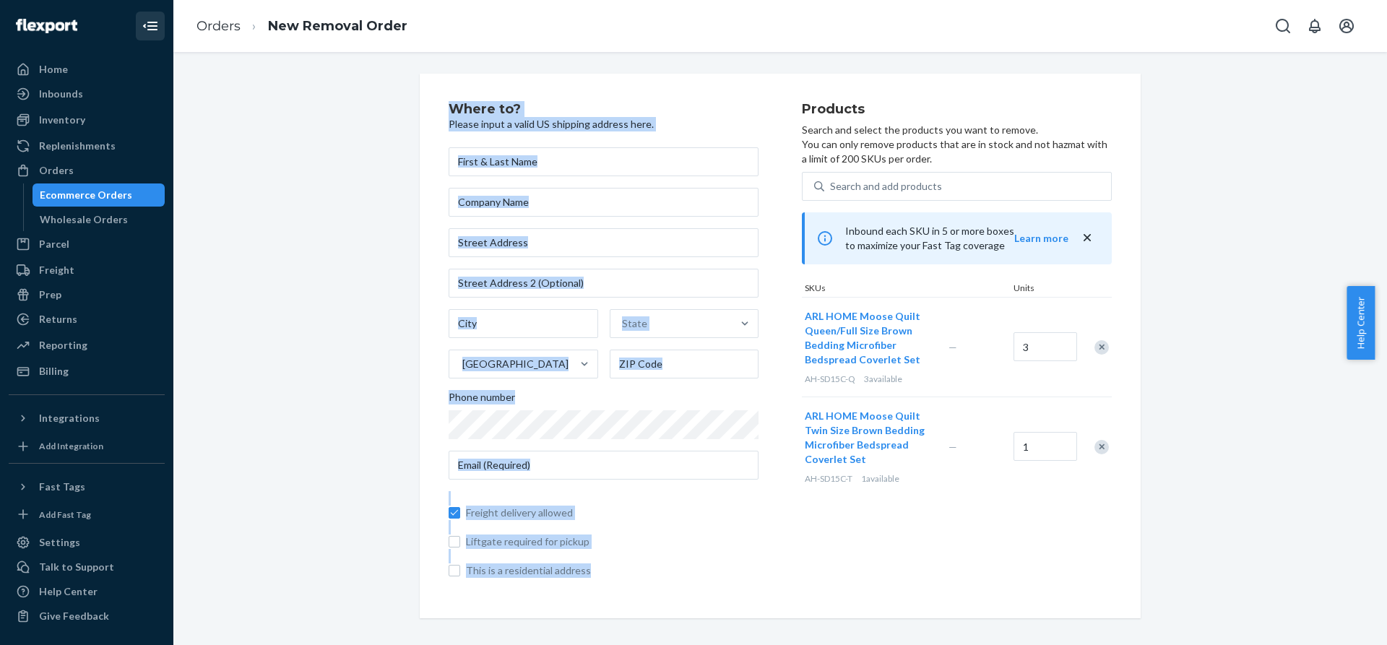
drag, startPoint x: 437, startPoint y: 97, endPoint x: 659, endPoint y: 591, distance: 540.8
click at [659, 591] on div "Where to? Please input a valid US shipping address here. State United States Ph…" at bounding box center [780, 346] width 721 height 545
click at [579, 576] on div at bounding box center [579, 576] width 0 height 0
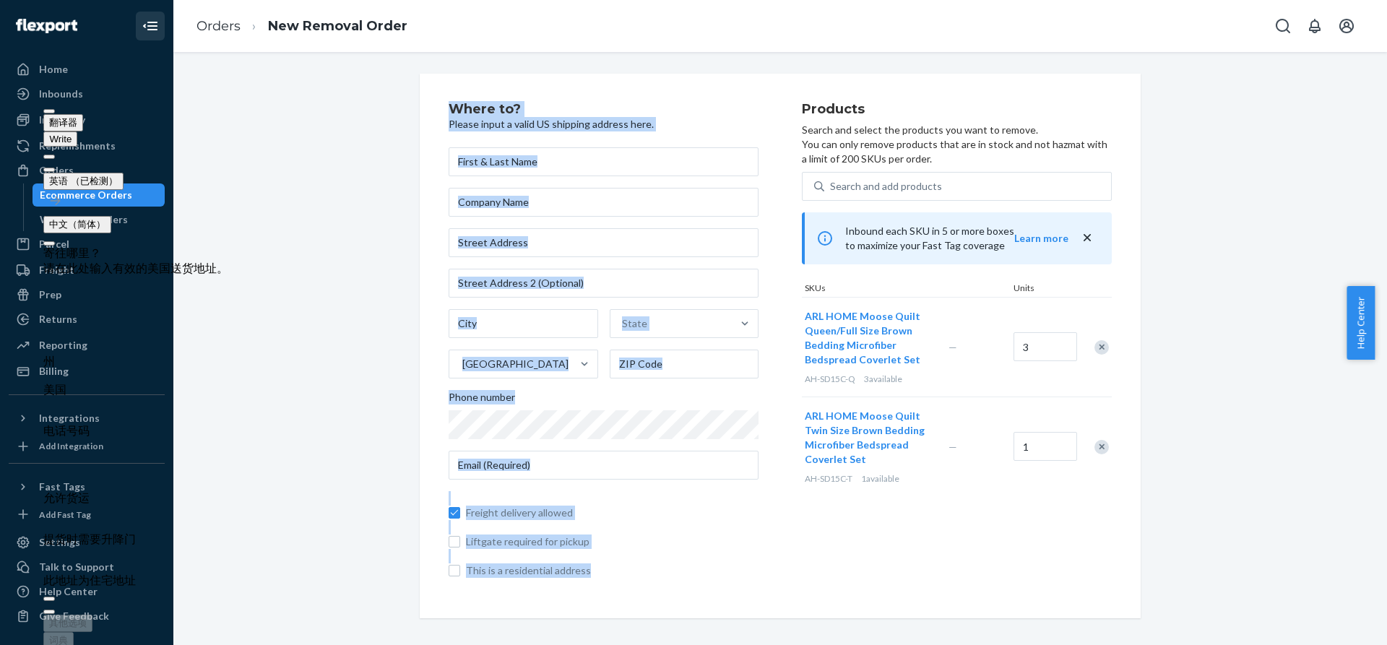
scroll to position [188, 0]
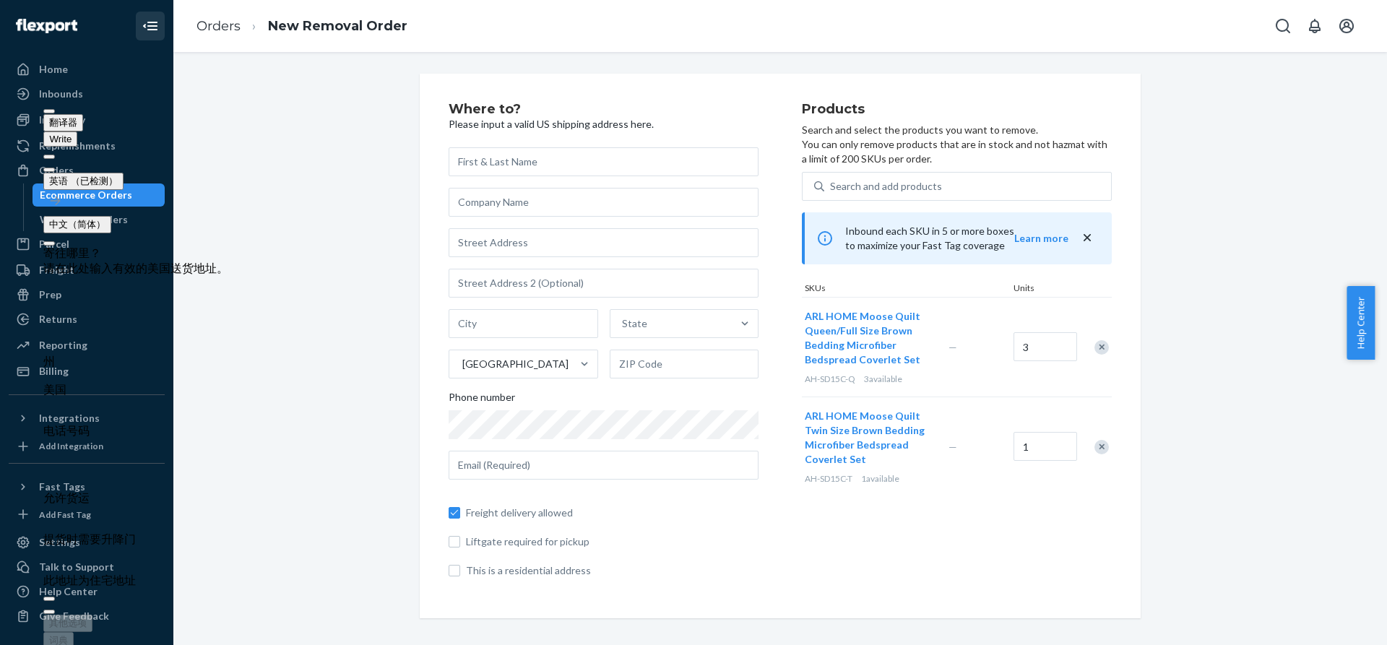
click at [1286, 506] on div "Where to? Please input a valid US shipping address here. State United States Ph…" at bounding box center [780, 346] width 1192 height 545
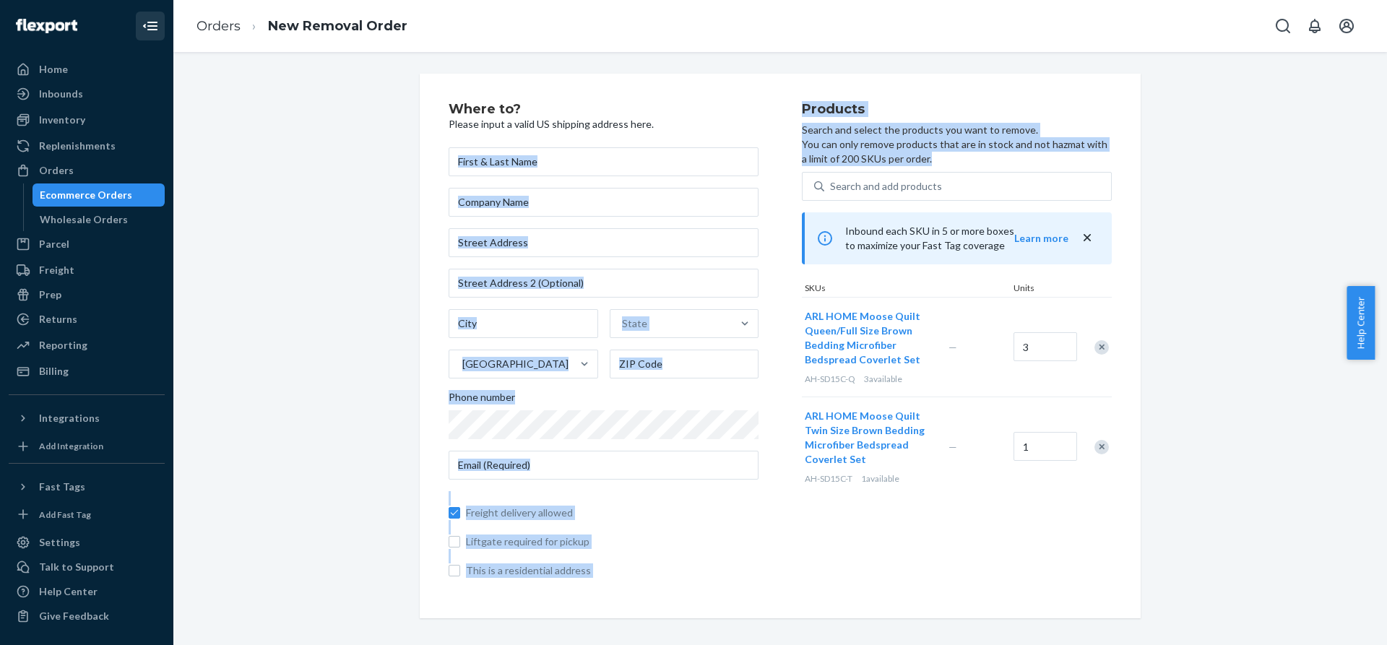
drag, startPoint x: 789, startPoint y: 133, endPoint x: 917, endPoint y: 164, distance: 131.5
click at [917, 164] on div "Where to? Please input a valid US shipping address here. State United States Ph…" at bounding box center [779, 346] width 663 height 487
click at [946, 163] on p "Search and select the products you want to remove. You can only remove products…" at bounding box center [957, 144] width 310 height 43
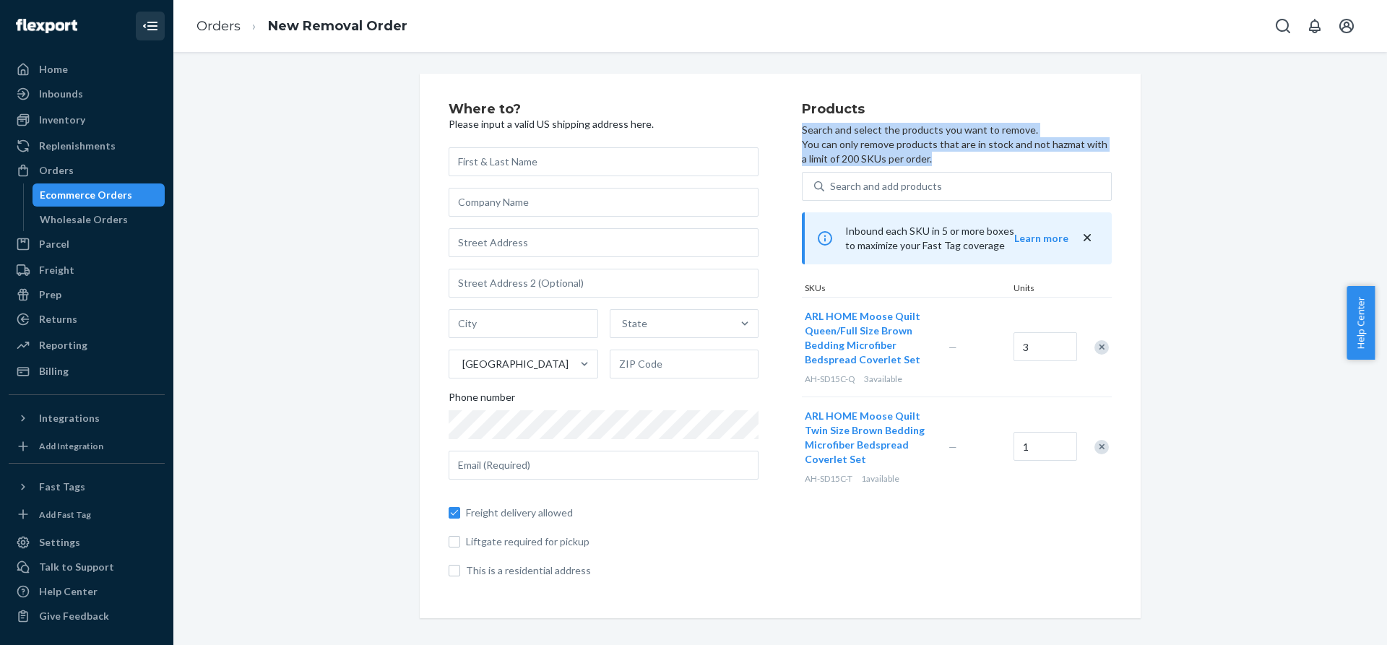
drag, startPoint x: 924, startPoint y: 157, endPoint x: 796, endPoint y: 133, distance: 130.9
click at [802, 133] on p "Search and select the products you want to remove. You can only remove products…" at bounding box center [957, 144] width 310 height 43
click at [795, 101] on div at bounding box center [795, 101] width 0 height 0
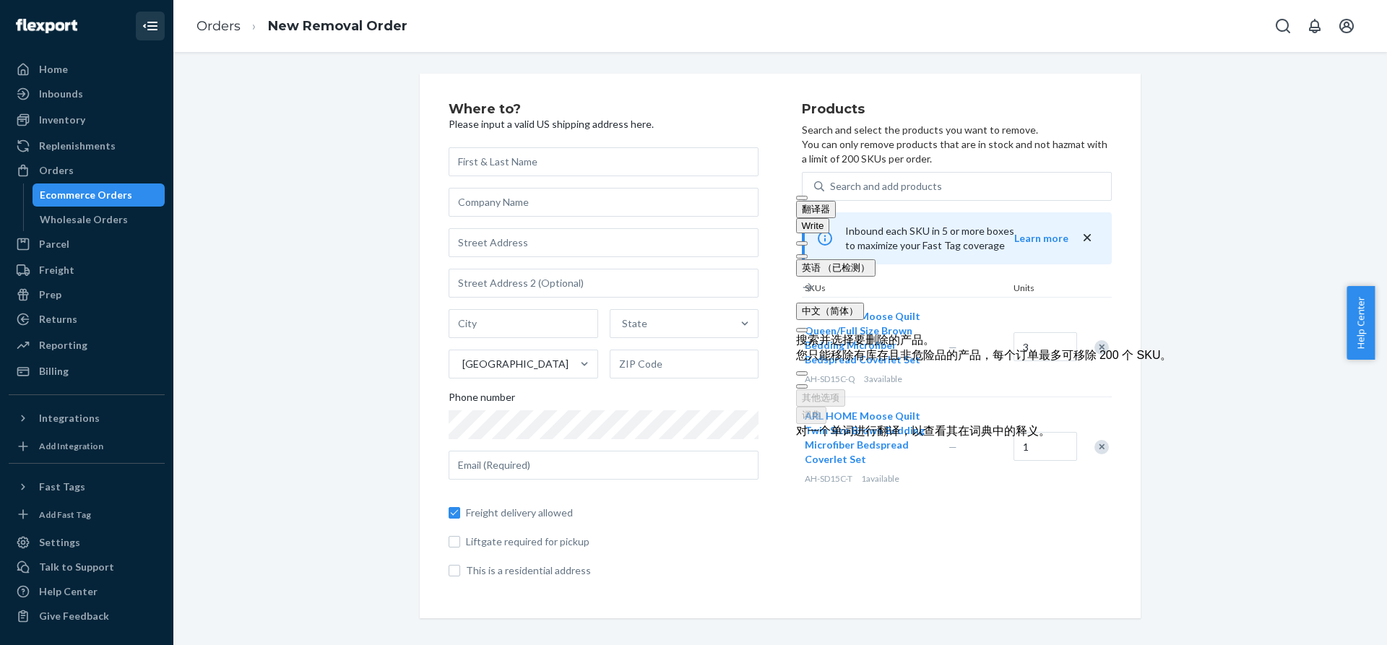
click at [1261, 169] on div "Where to? Please input a valid US shipping address here. State United States Ph…" at bounding box center [780, 346] width 1192 height 545
